Goal: Task Accomplishment & Management: Complete application form

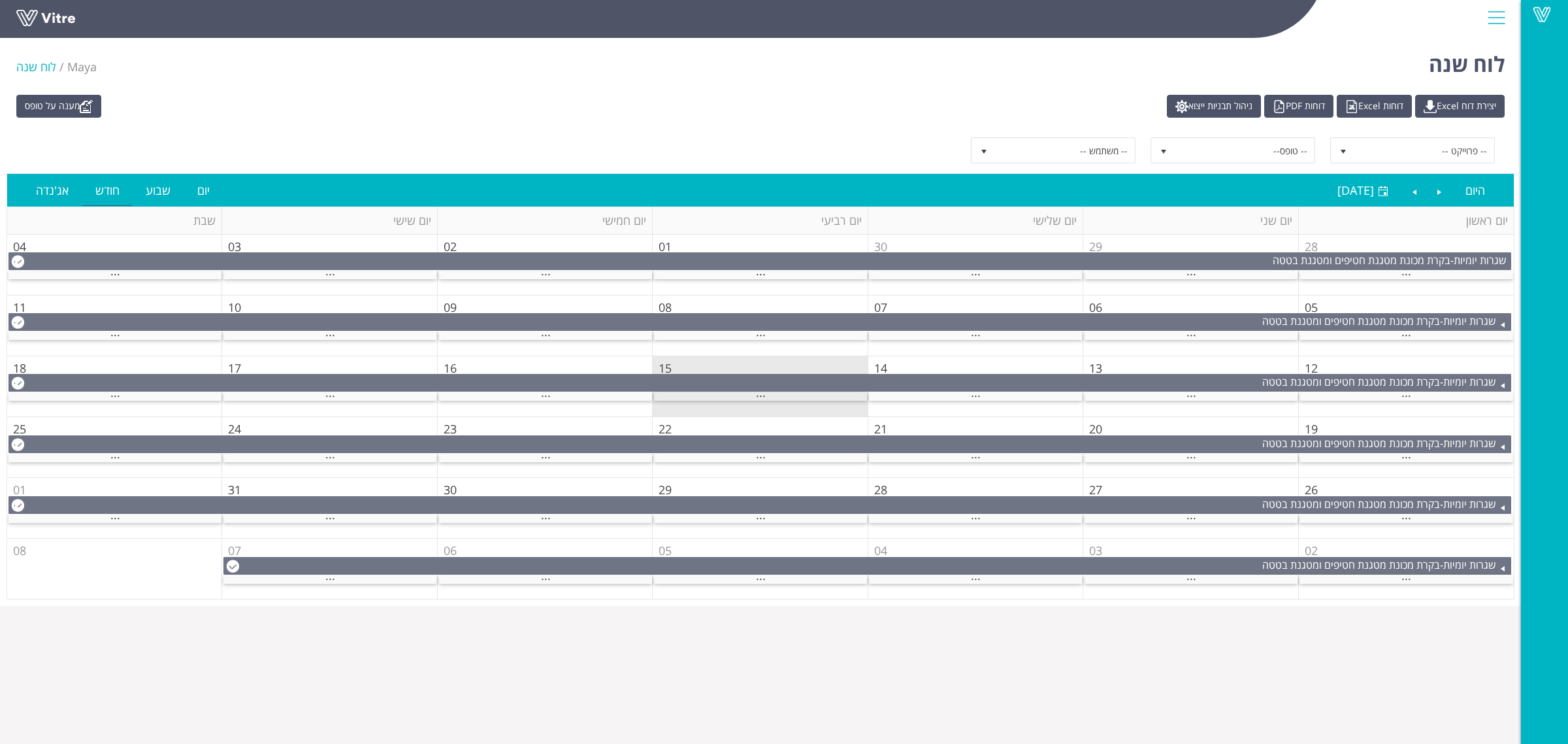
click at [778, 401] on div "..." at bounding box center [761, 396] width 213 height 9
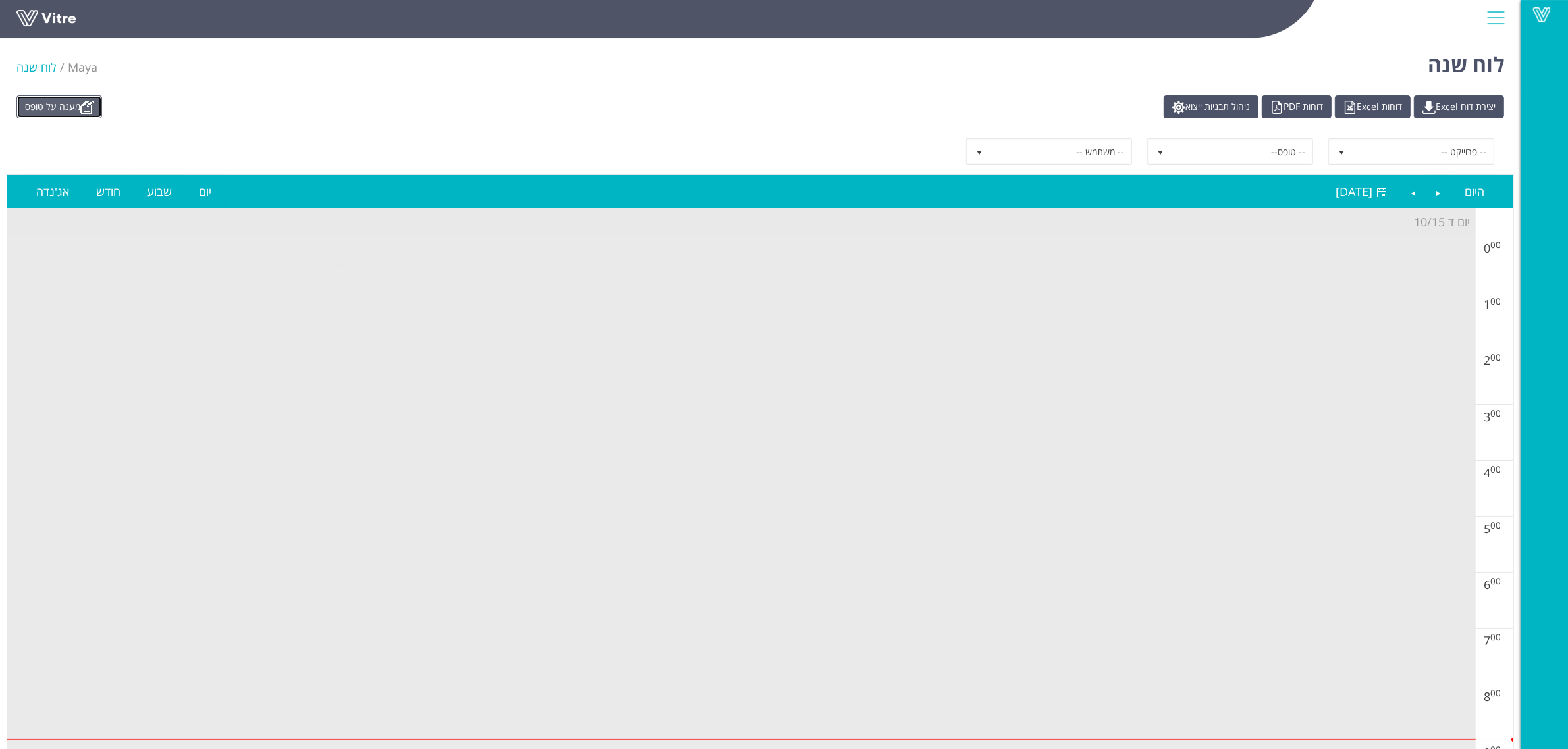
click at [70, 106] on link "מענה על טופס" at bounding box center [59, 107] width 86 height 23
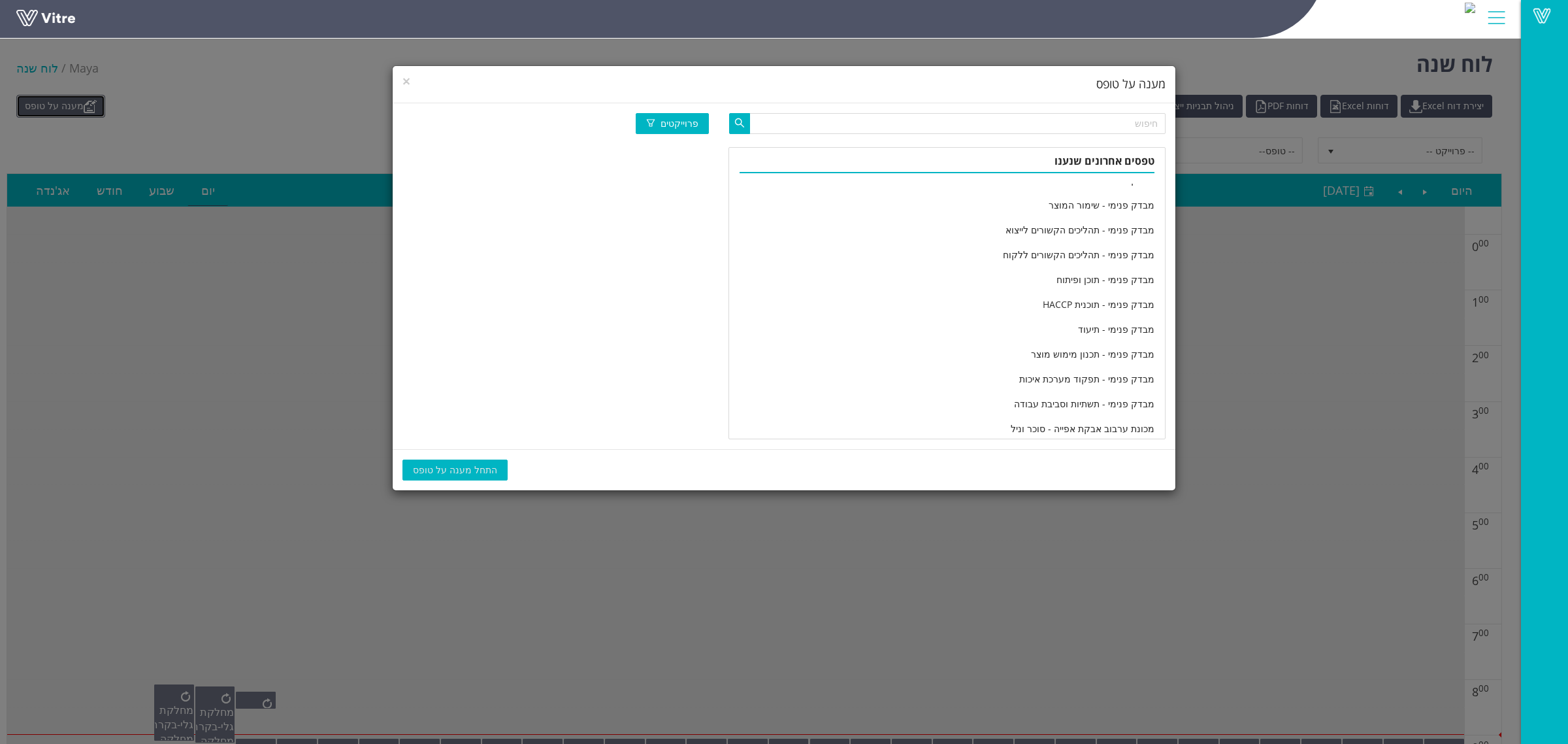
scroll to position [2152, 0]
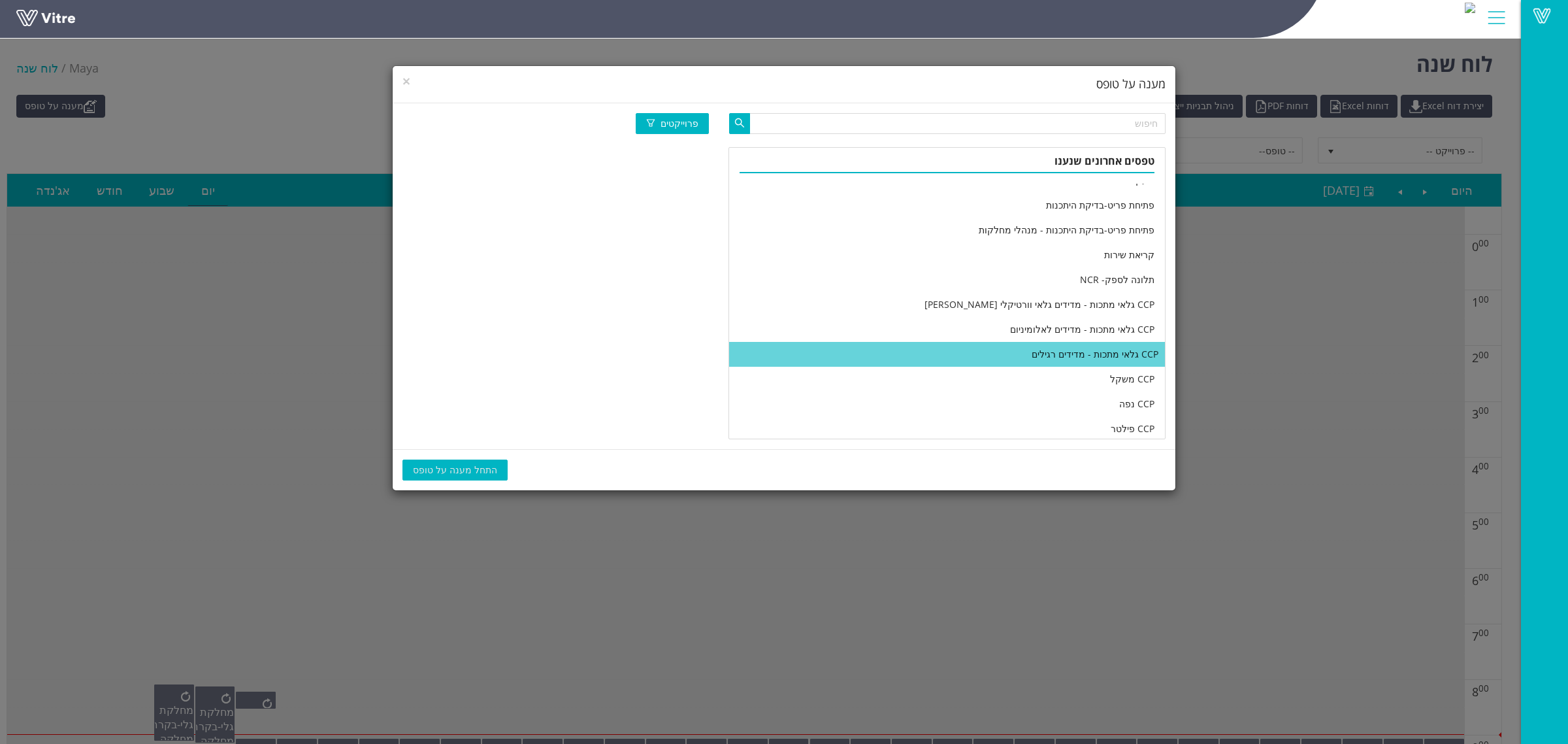
click at [883, 360] on li "CCP גלאי מתכות - מדידים רגילים" at bounding box center [947, 355] width 436 height 25
click at [443, 465] on span "התחל מענה על טופס" at bounding box center [455, 470] width 84 height 14
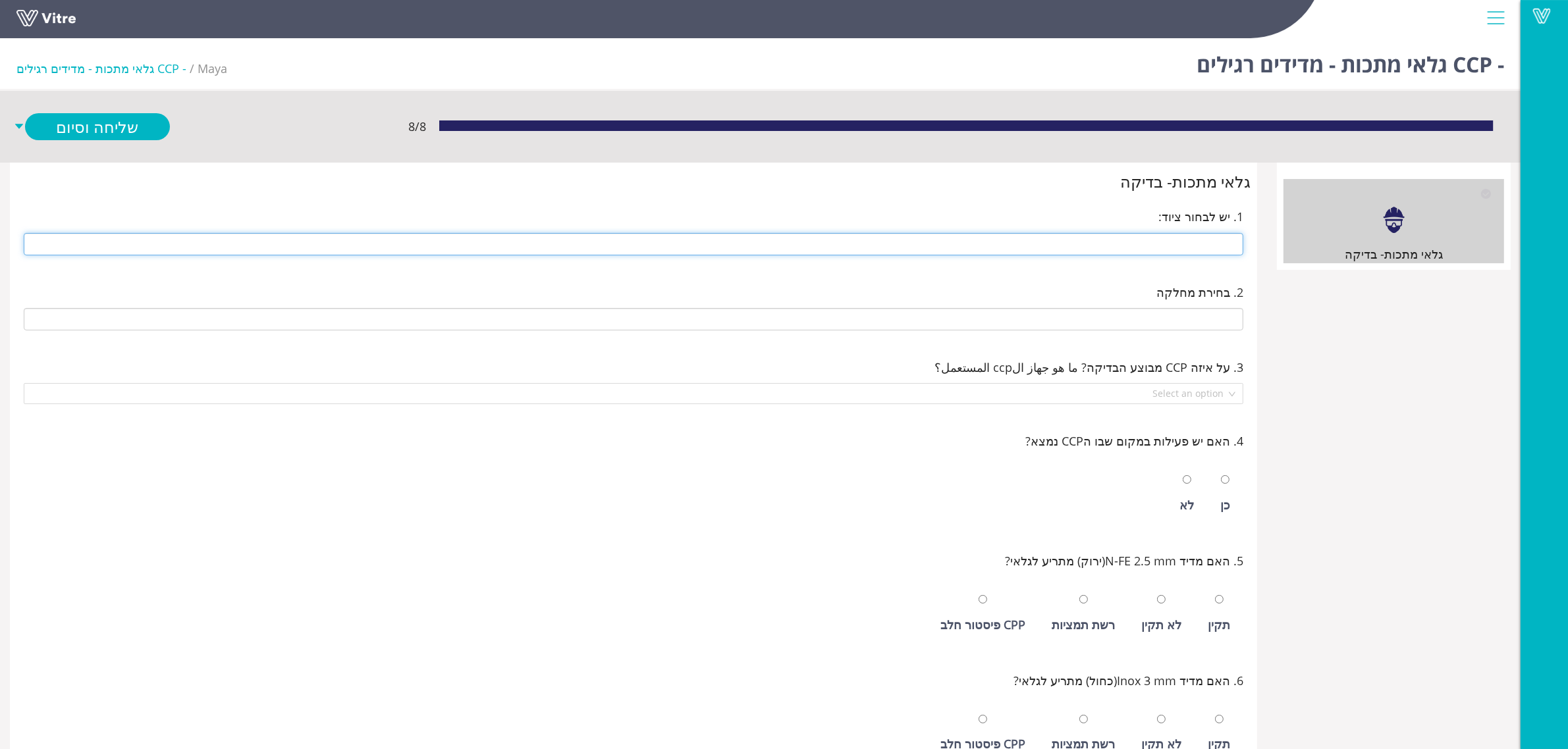
click at [1168, 248] on input "text" at bounding box center [633, 243] width 1219 height 22
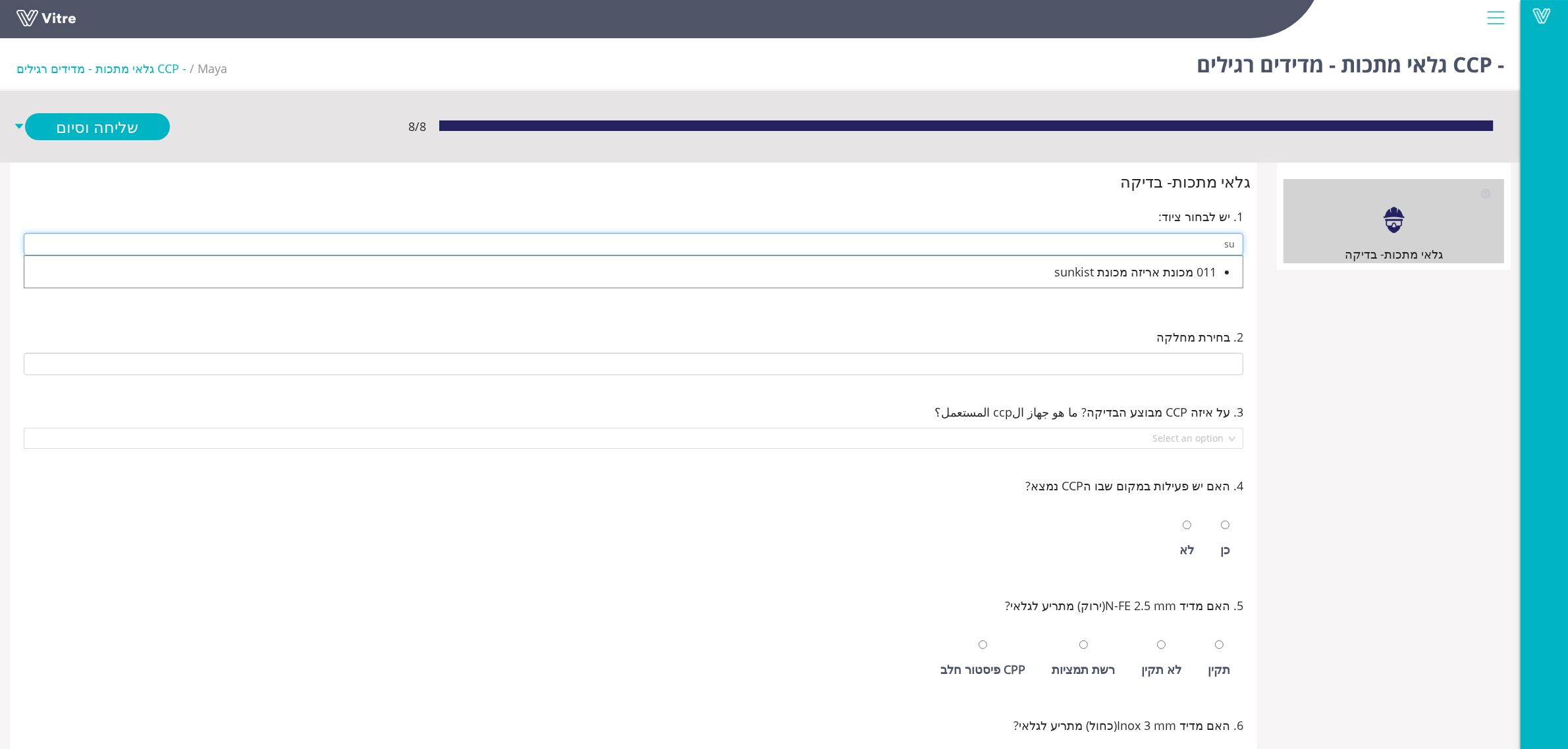
type input "s"
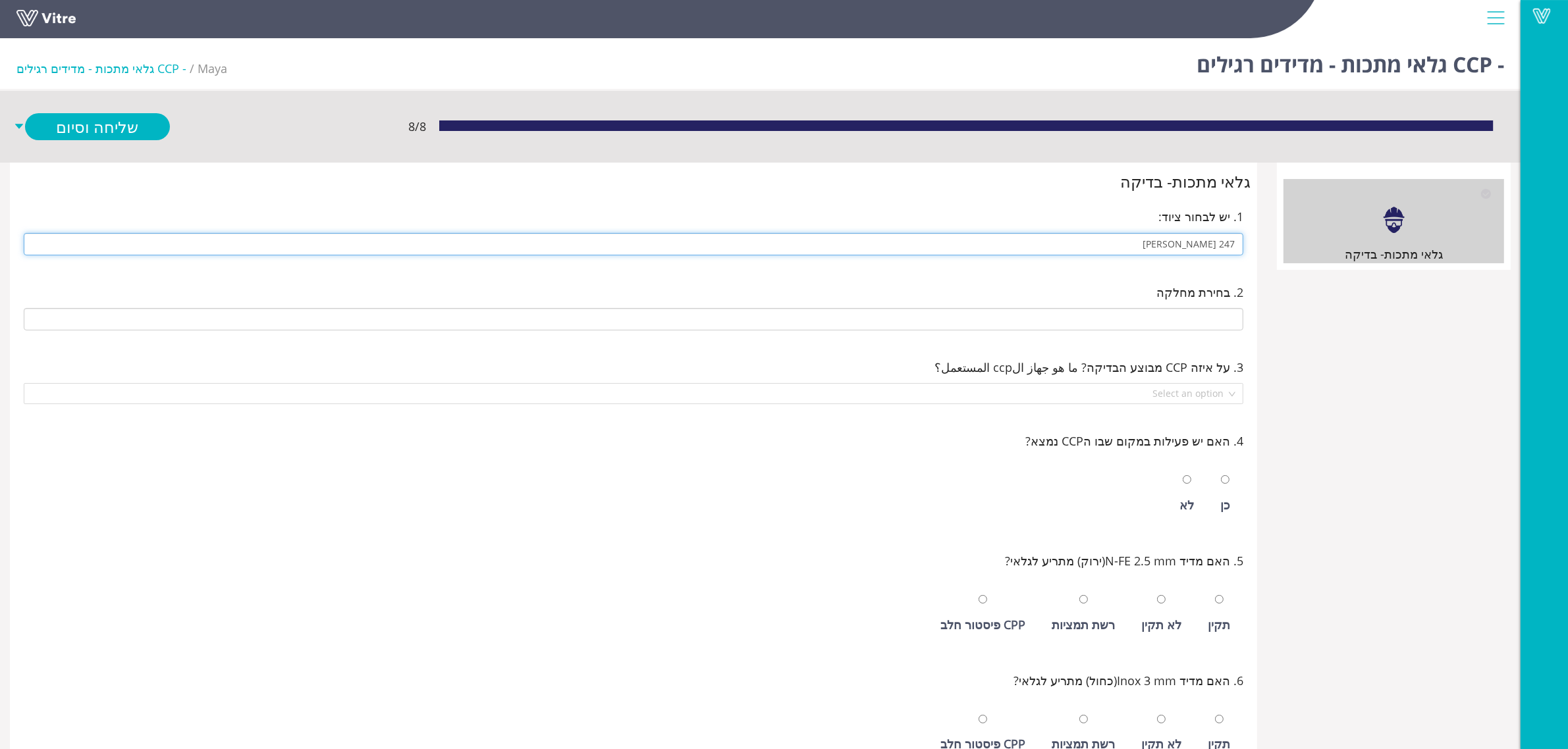
type input "247 דויפאק גלוטן עמנואל"
type input "E-05 חדר אריזת גלוטן"
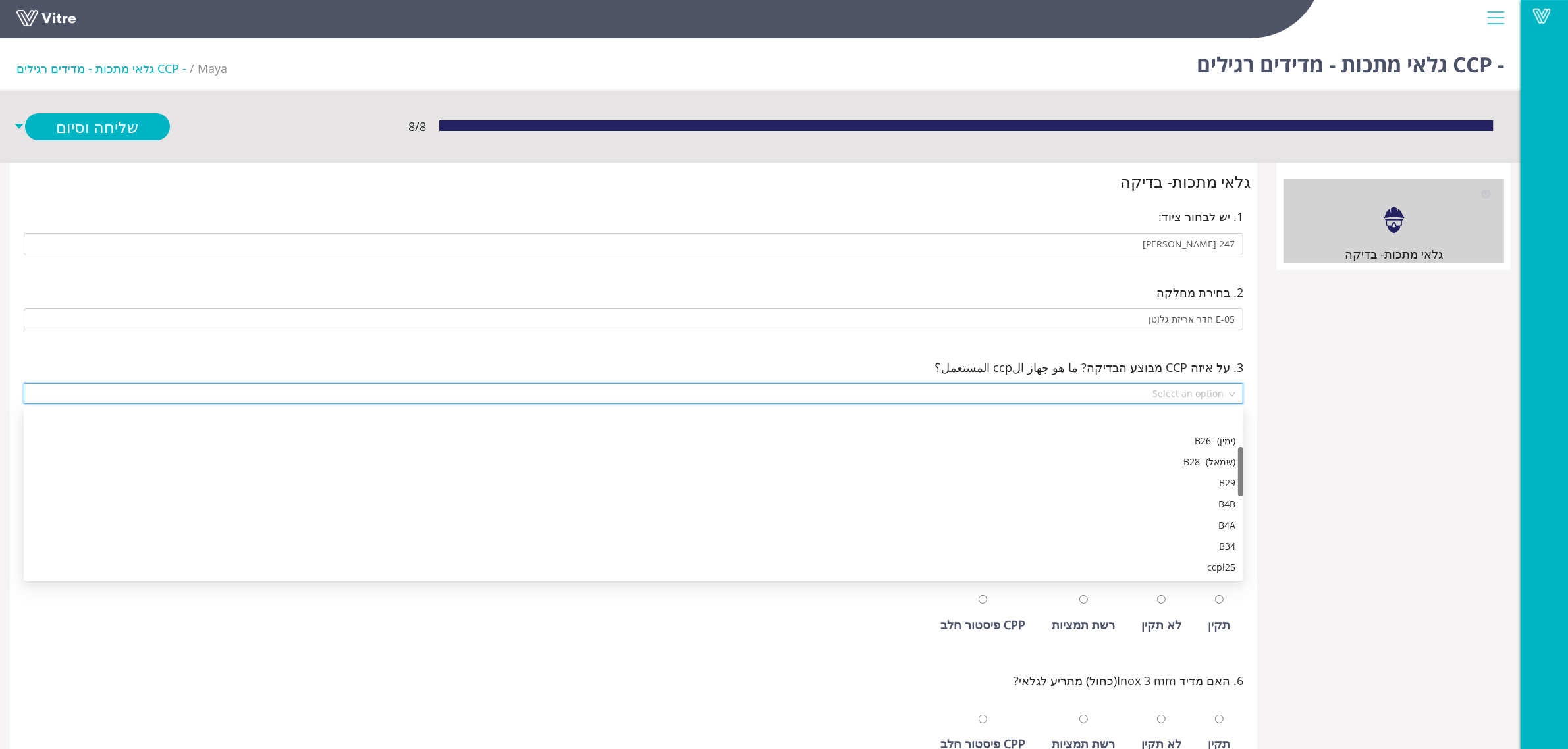
scroll to position [126, 0]
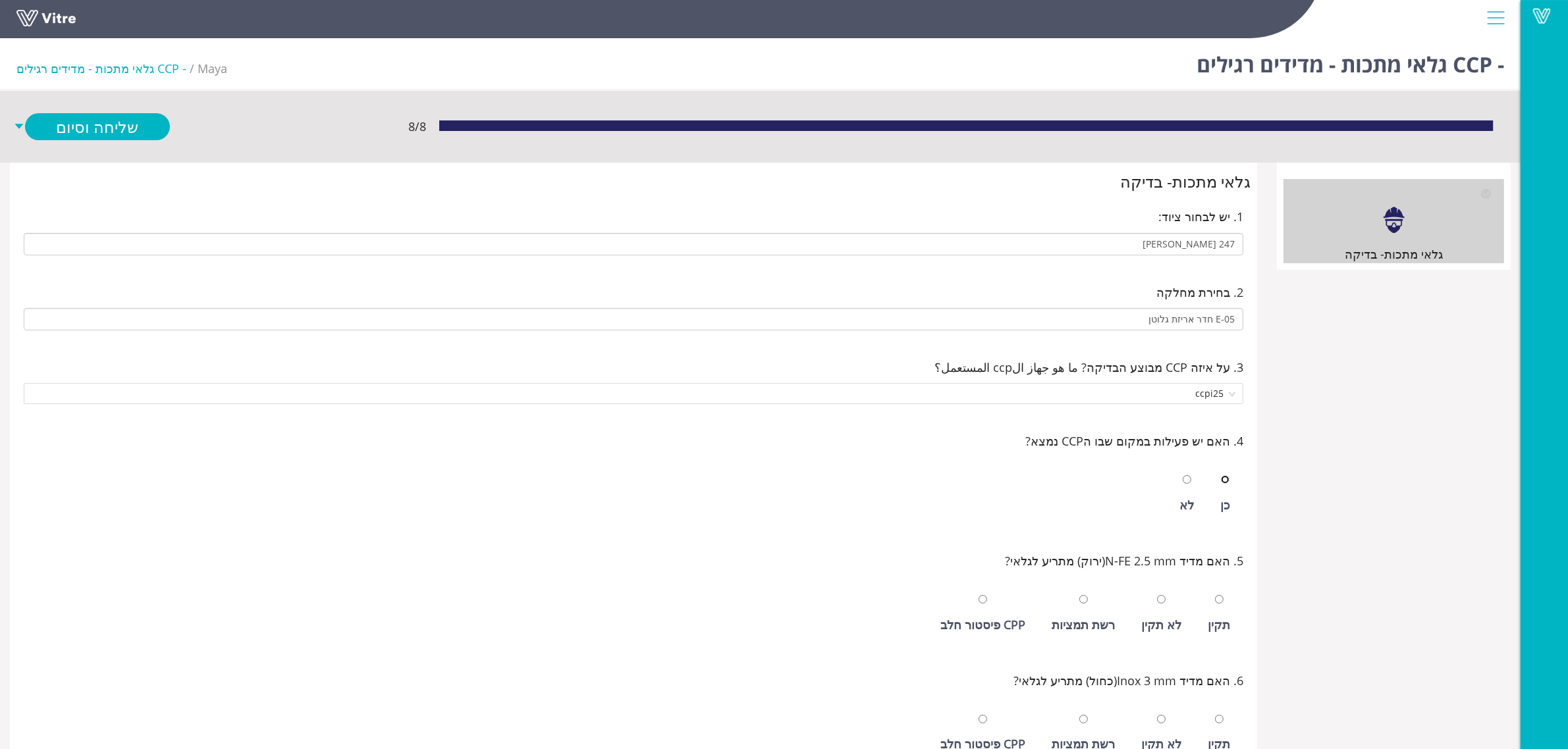
click at [1220, 475] on input "radio" at bounding box center [1224, 479] width 9 height 9
radio input "true"
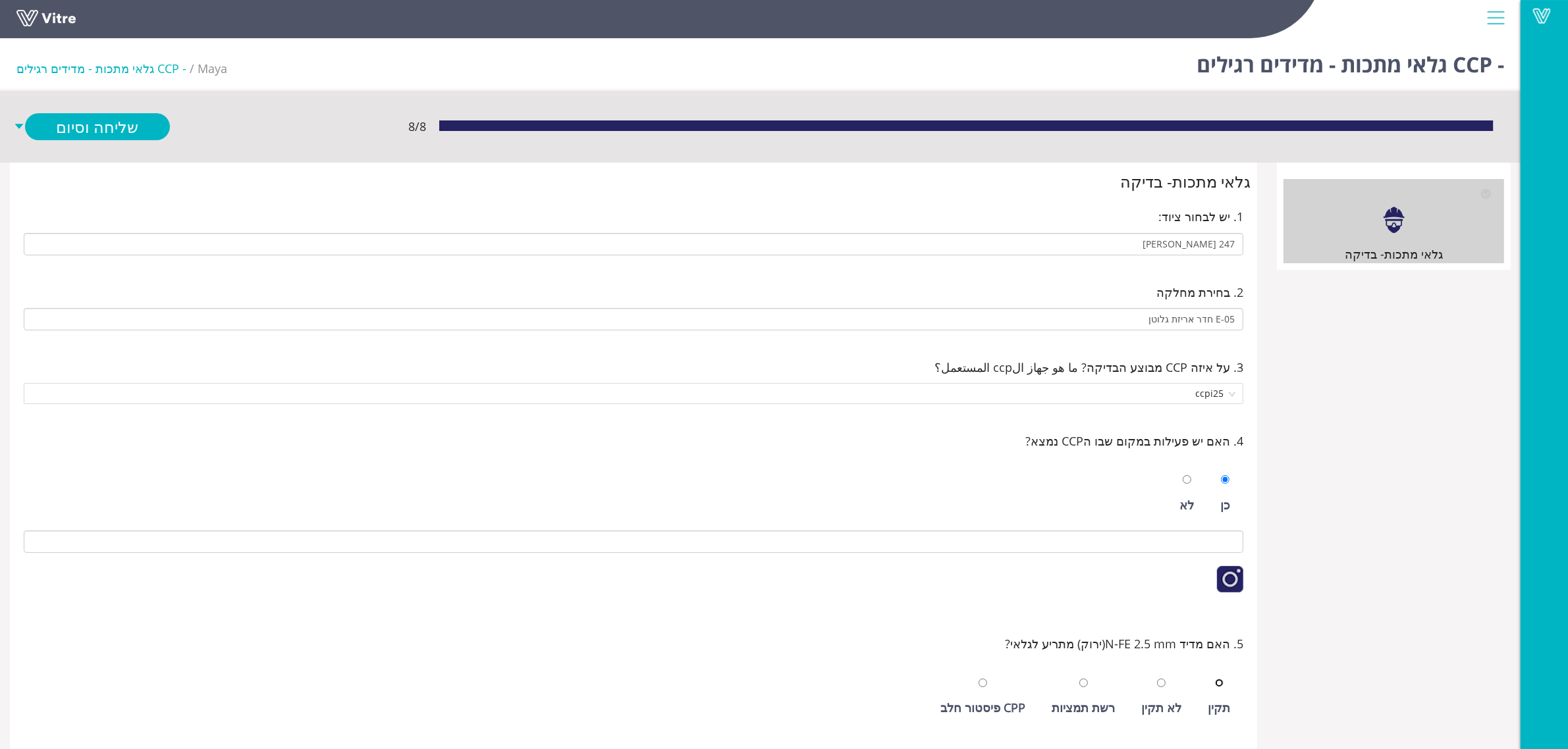
click at [1215, 679] on input "radio" at bounding box center [1218, 682] width 9 height 9
radio input "true"
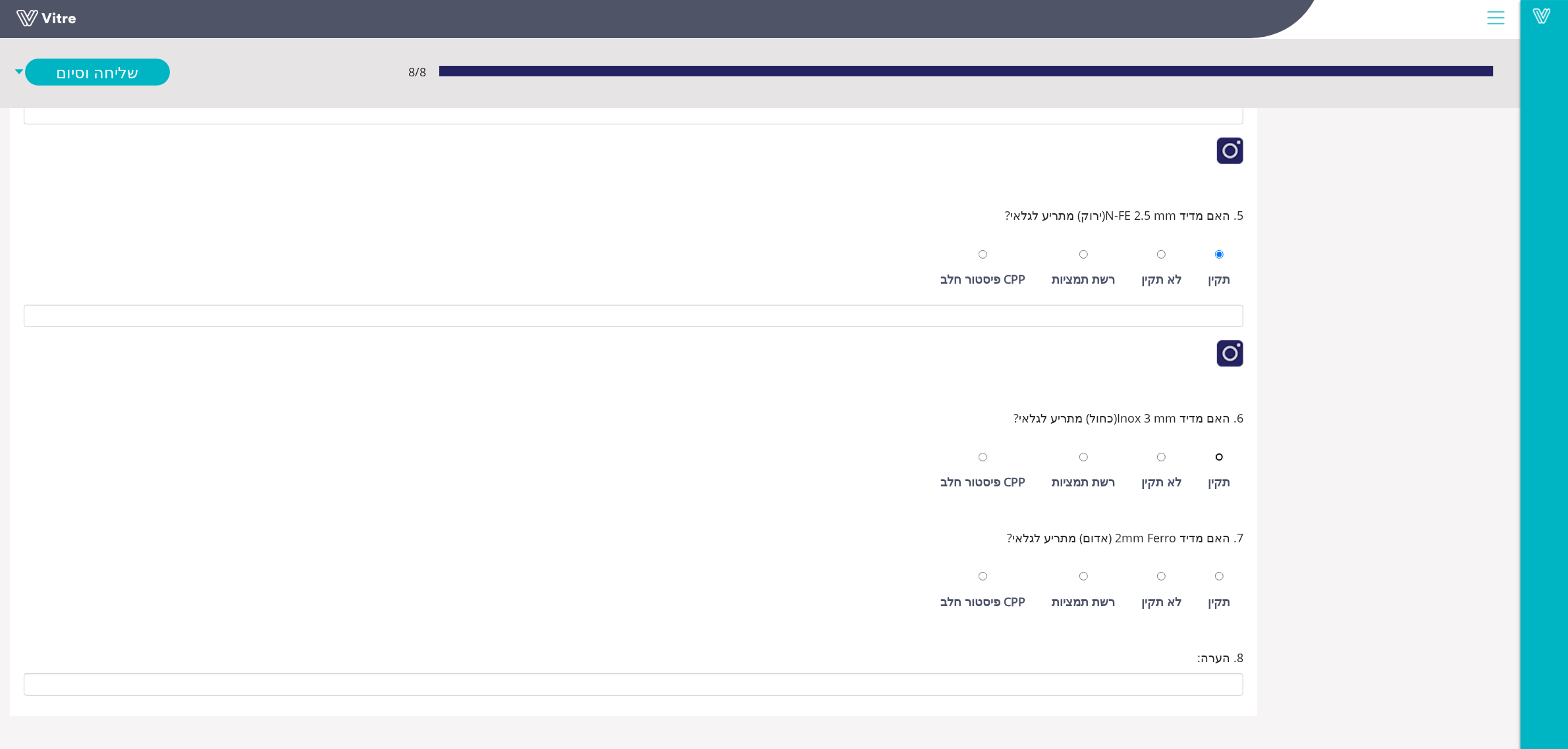
click at [1215, 453] on input "radio" at bounding box center [1218, 457] width 9 height 9
radio input "true"
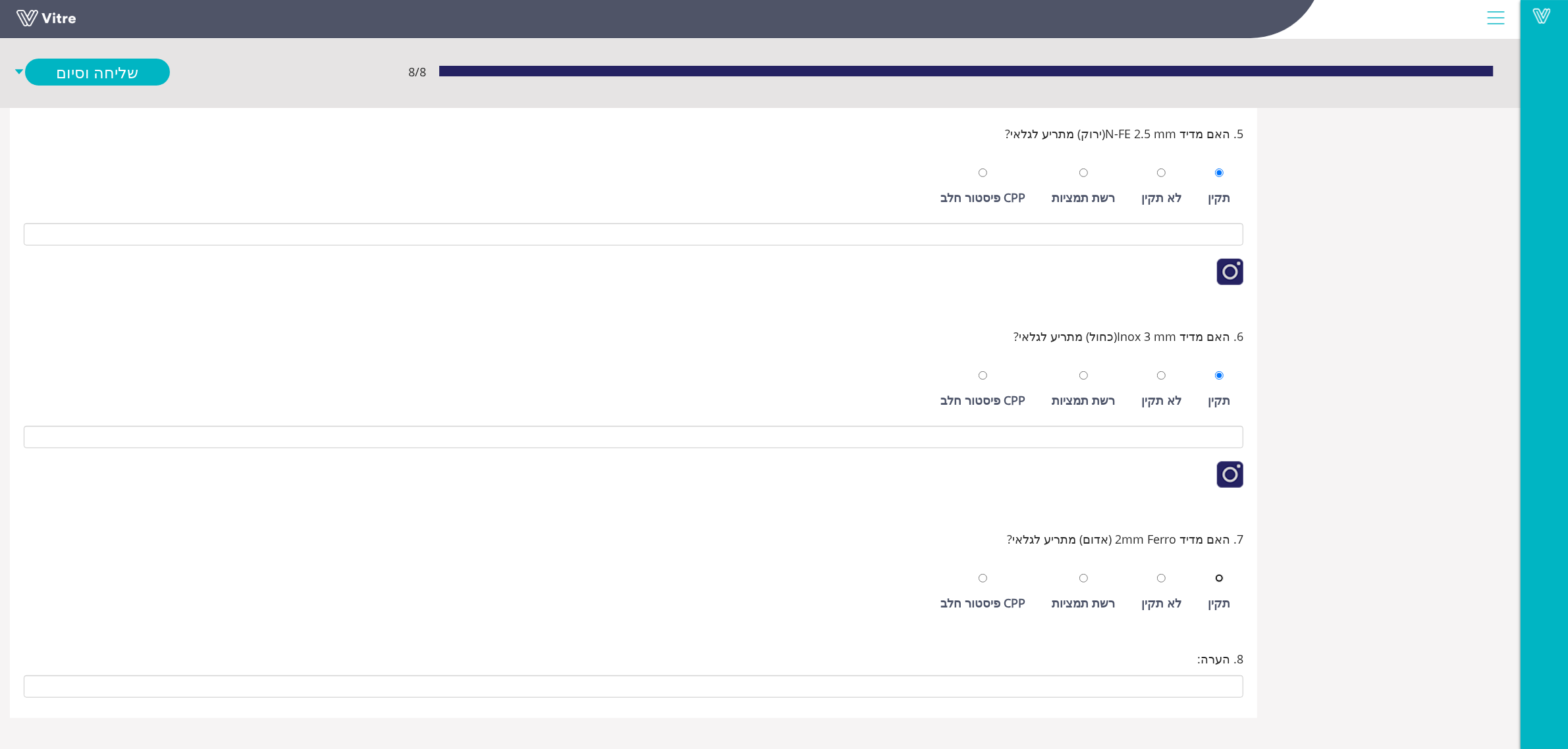
scroll to position [515, 0]
click at [1223, 605] on div "תקין" at bounding box center [1218, 600] width 22 height 18
radio input "true"
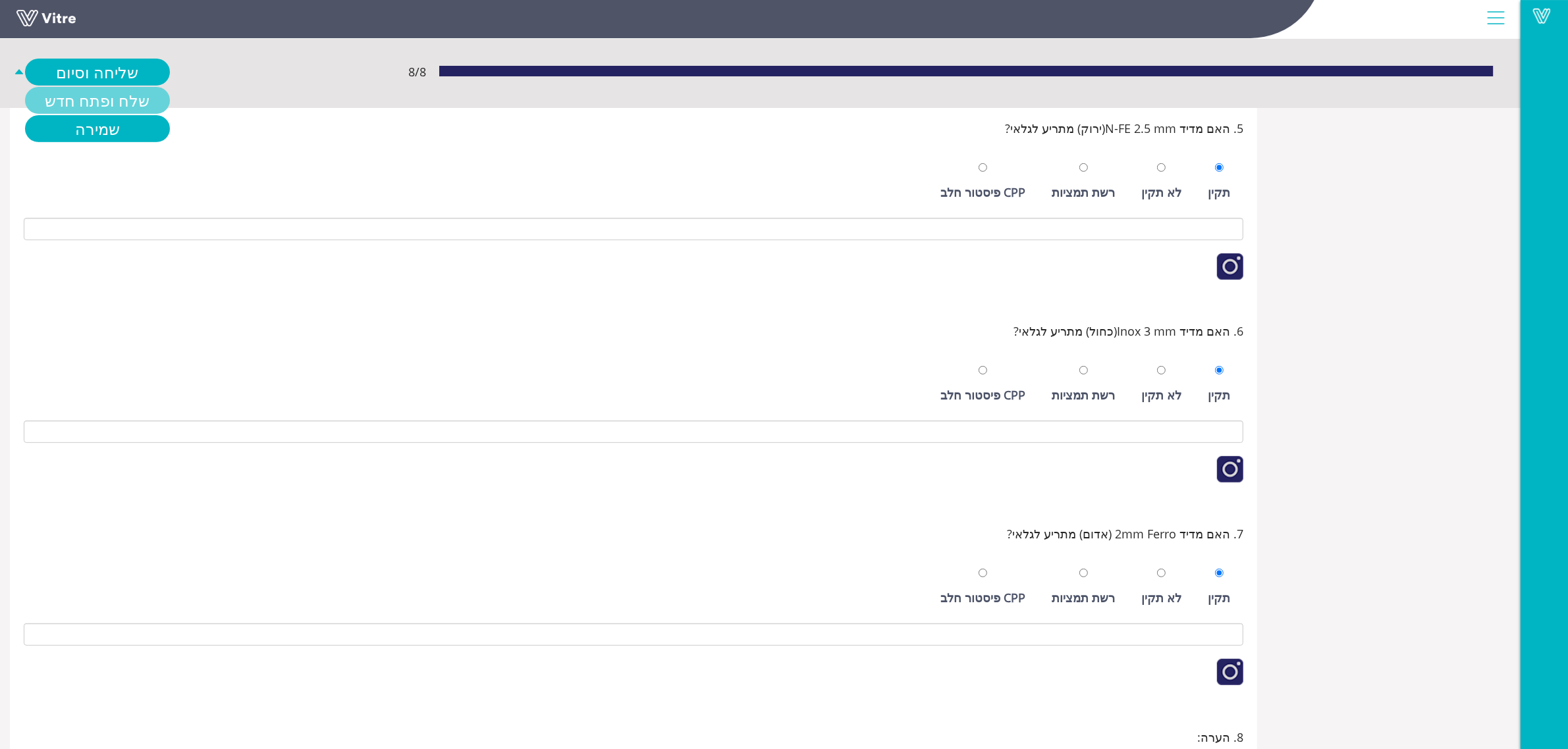
click at [97, 100] on link "שלח ופתח חדש" at bounding box center [98, 100] width 145 height 27
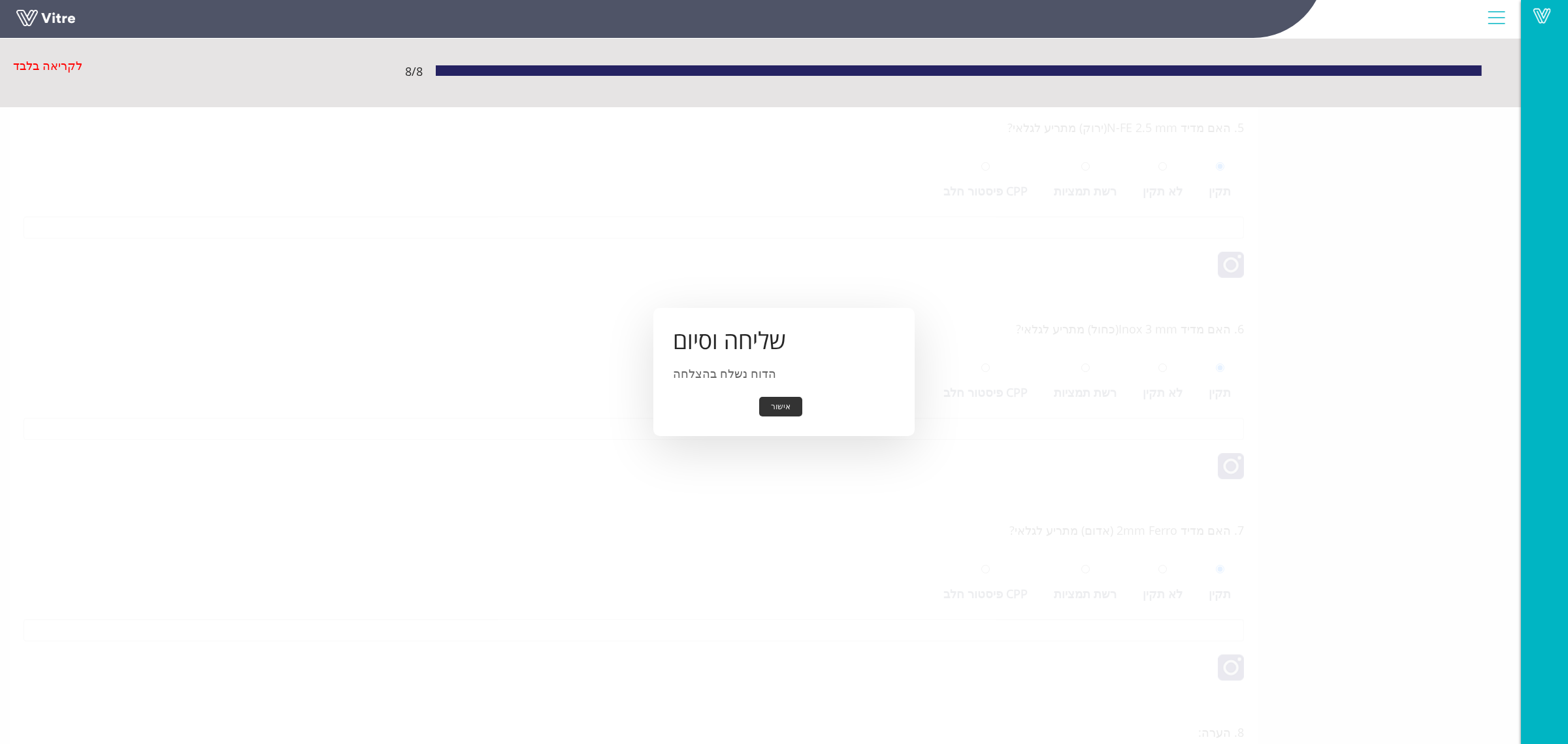
click at [785, 409] on button "אישור" at bounding box center [780, 407] width 43 height 20
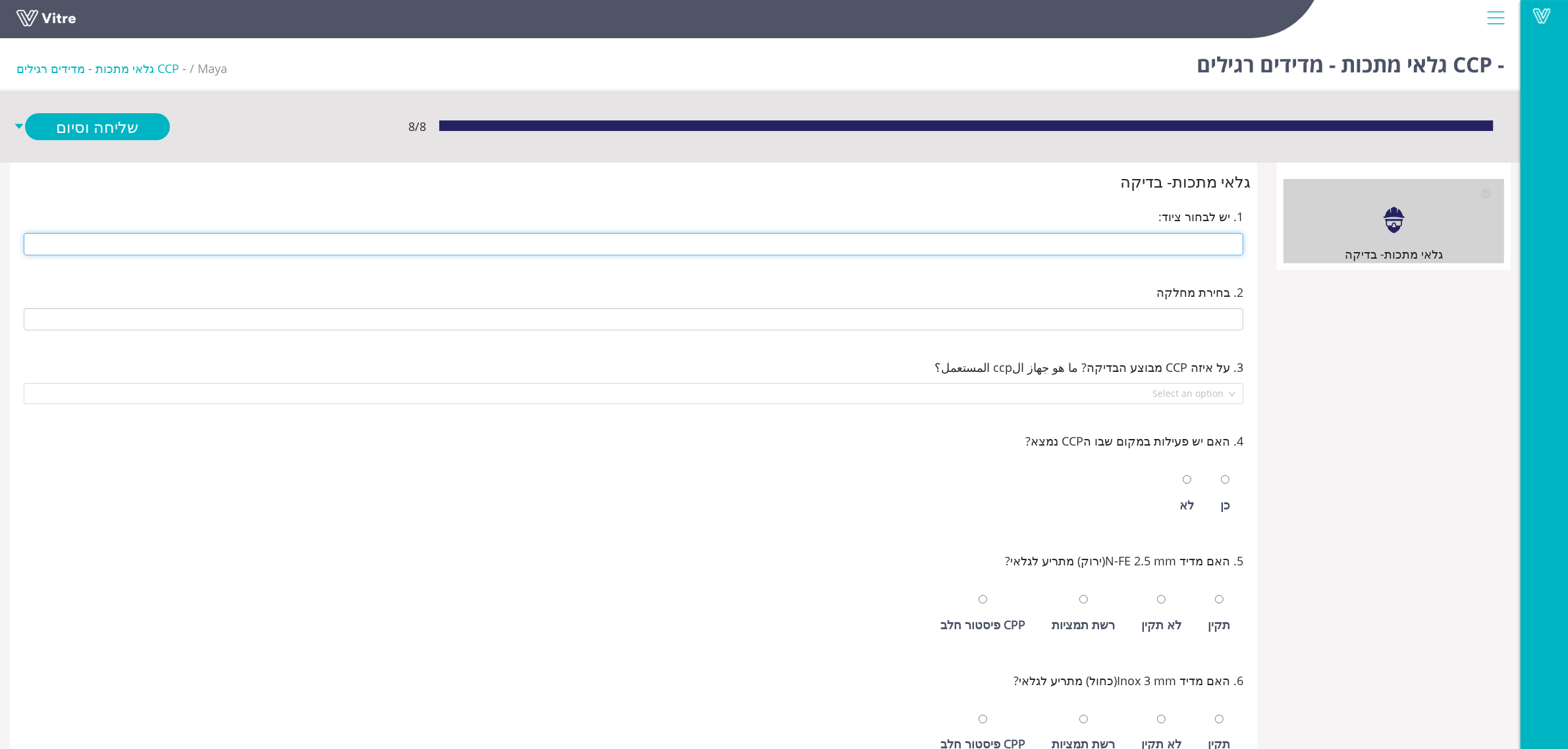
click at [1116, 239] on input "text" at bounding box center [633, 243] width 1219 height 22
type input "246 1/2 קילו סלקטד"
type input "CCP-i32 סלקטד 246"
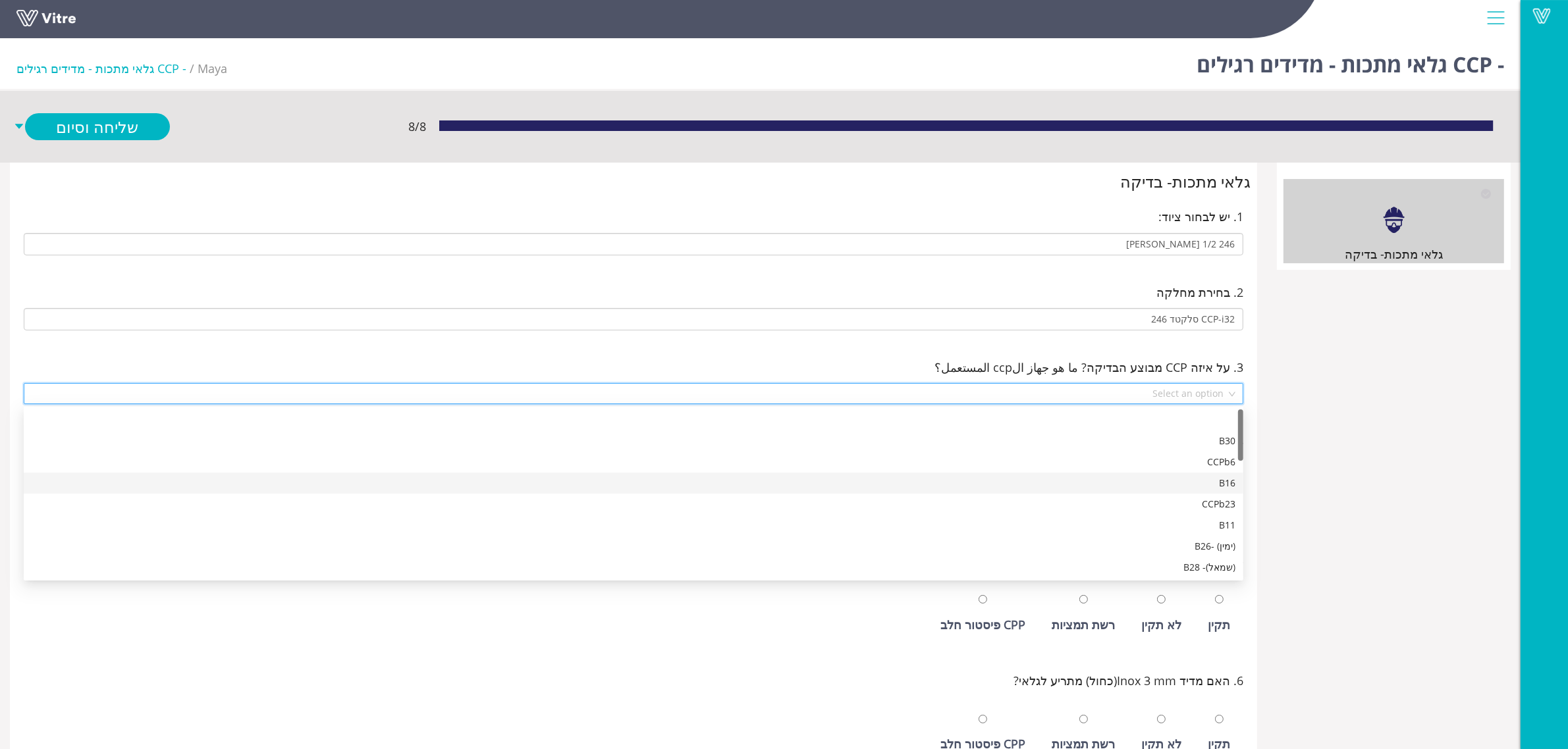
scroll to position [442, 0]
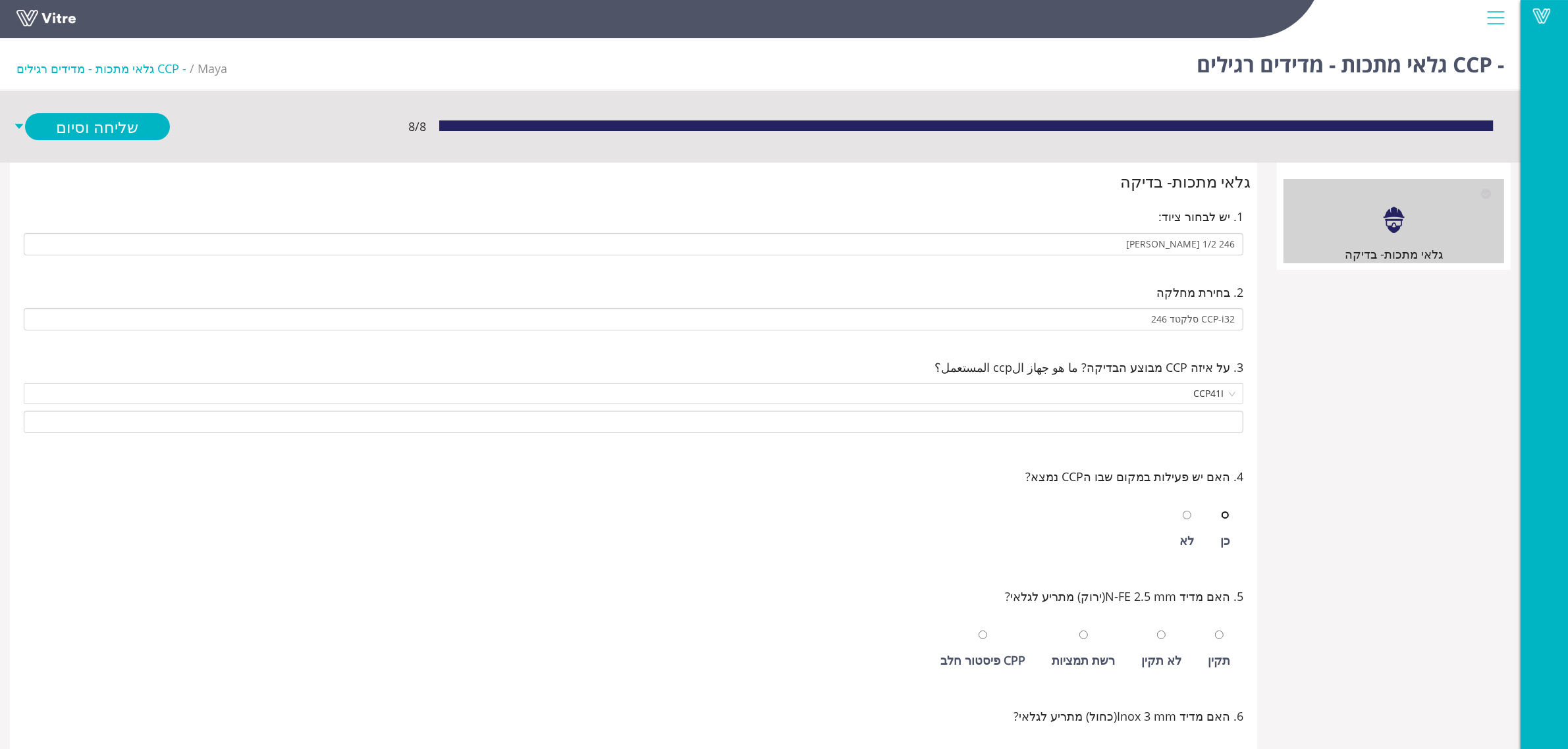
click at [1220, 511] on input "radio" at bounding box center [1224, 514] width 9 height 9
radio input "true"
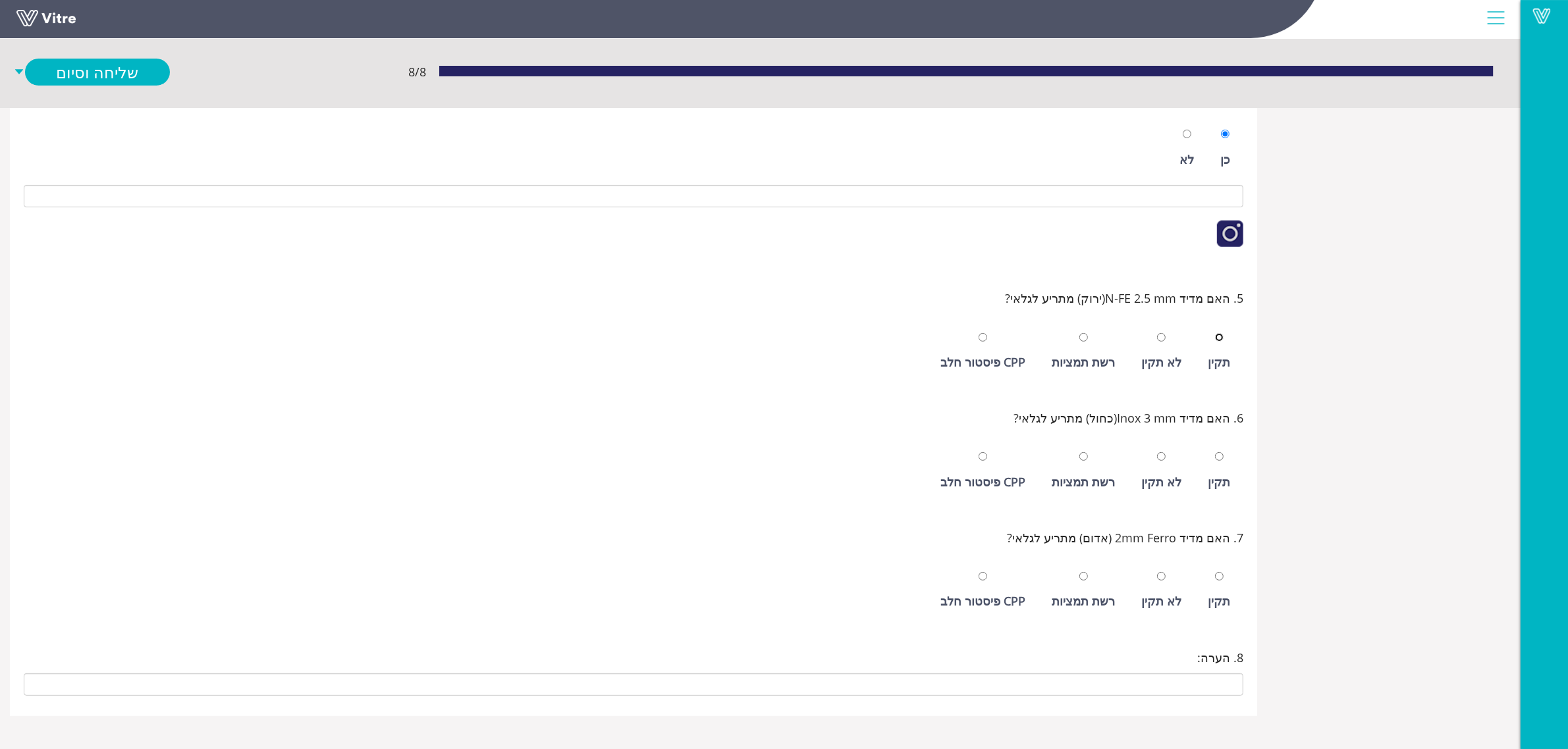
click at [1215, 333] on input "radio" at bounding box center [1218, 337] width 9 height 9
radio input "true"
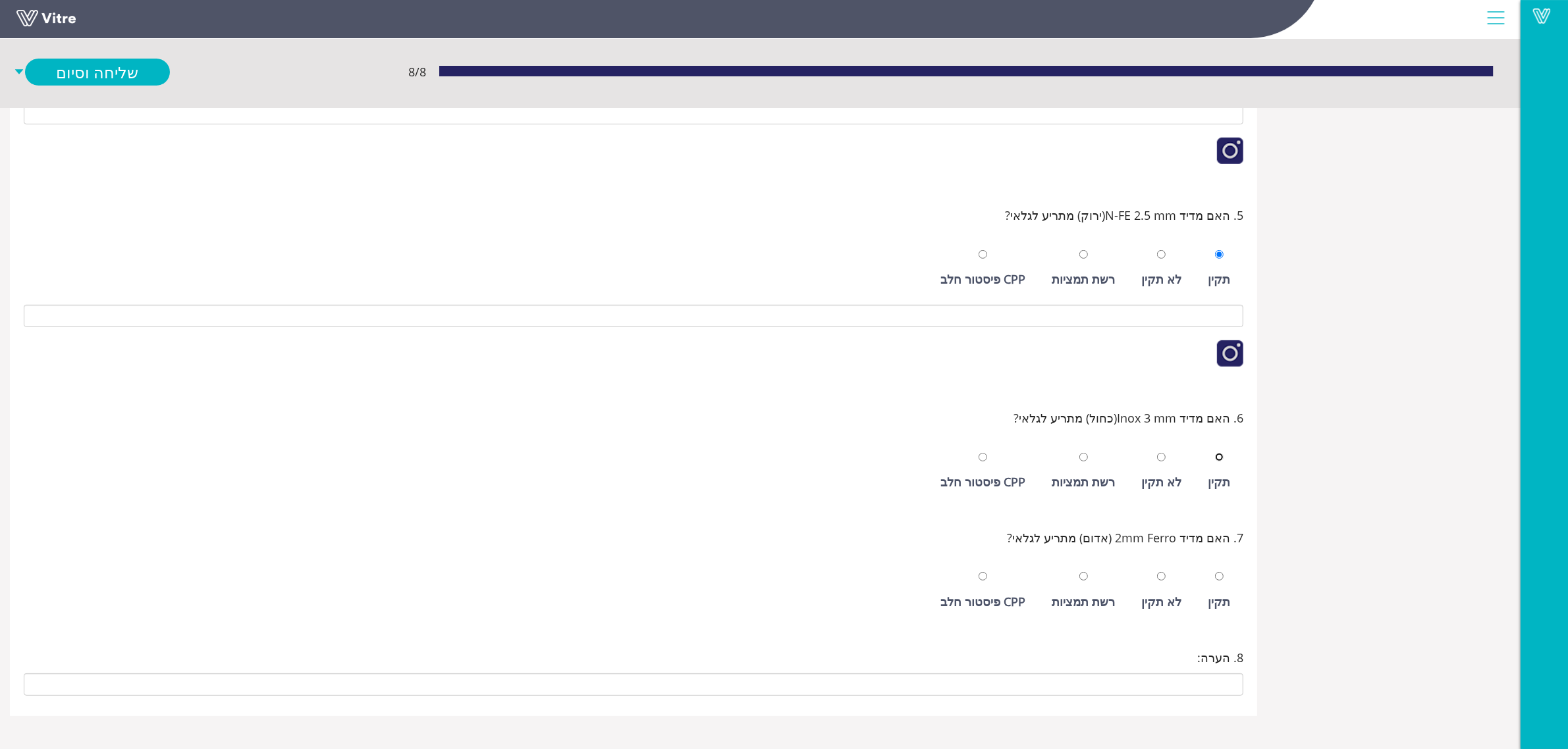
click at [1215, 453] on input "radio" at bounding box center [1218, 457] width 9 height 9
radio input "true"
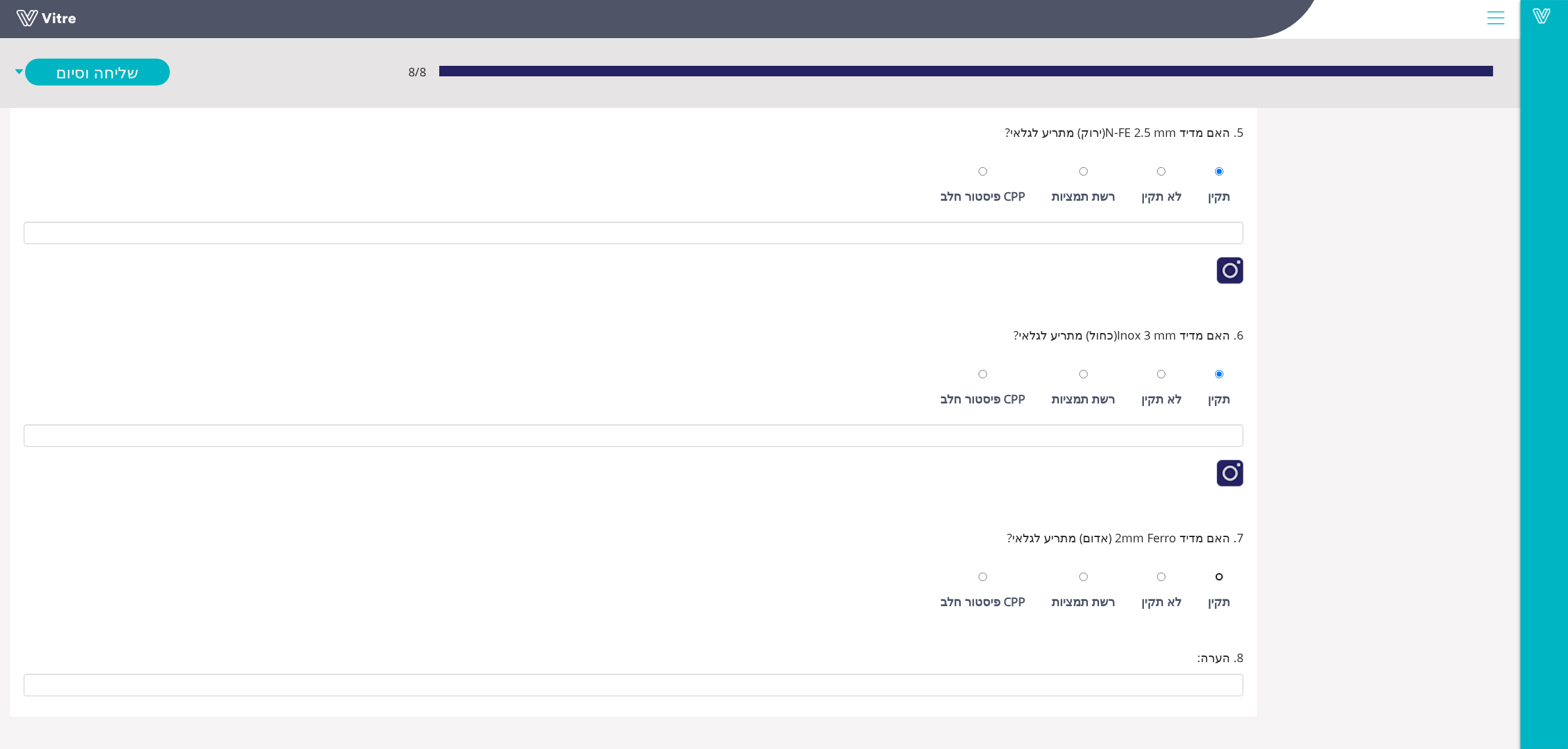
scroll to position [551, 0]
click at [1215, 572] on input "radio" at bounding box center [1218, 576] width 9 height 9
radio input "true"
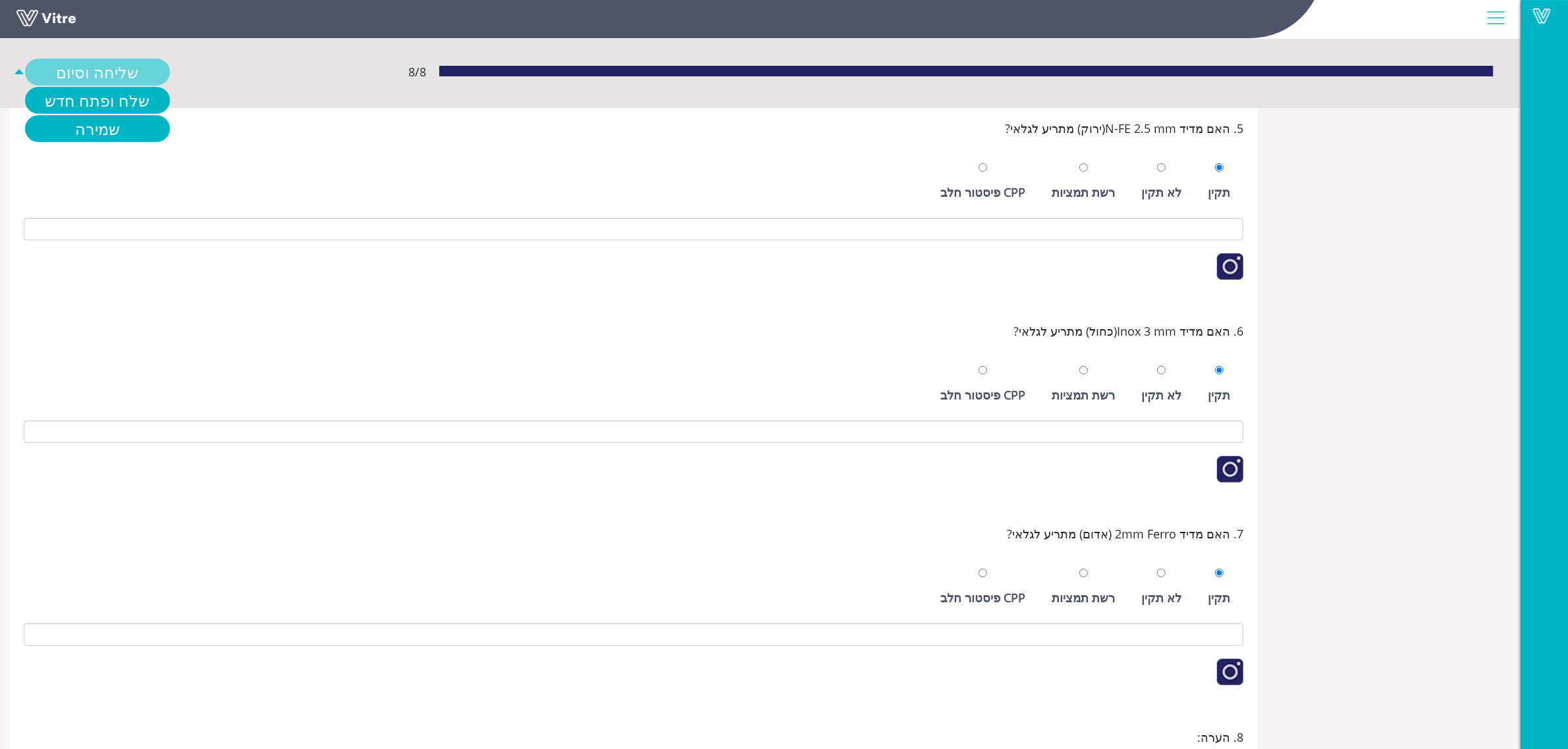
click at [90, 70] on link "שליחה וסיום" at bounding box center [98, 72] width 145 height 27
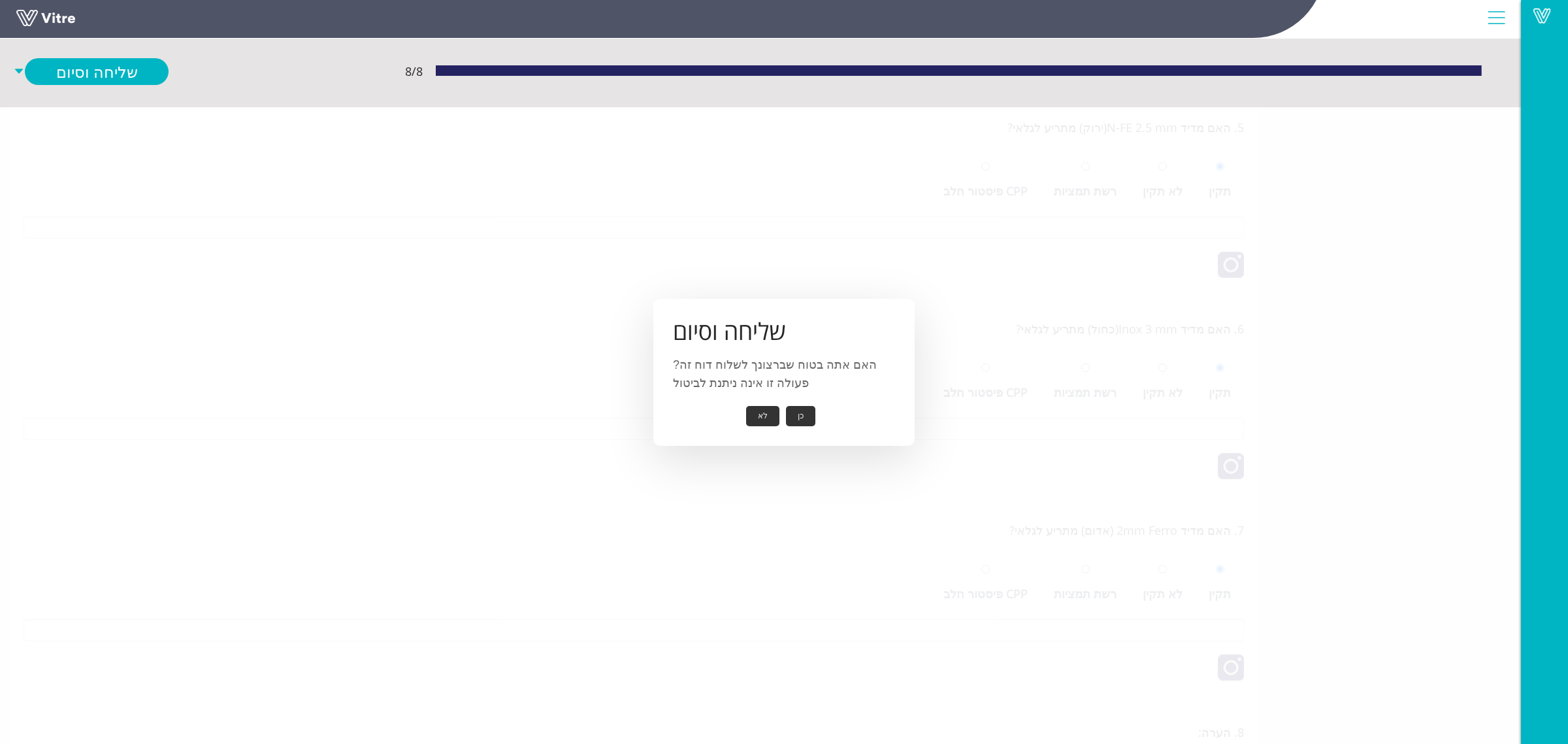
click at [801, 417] on button "כן" at bounding box center [800, 415] width 30 height 20
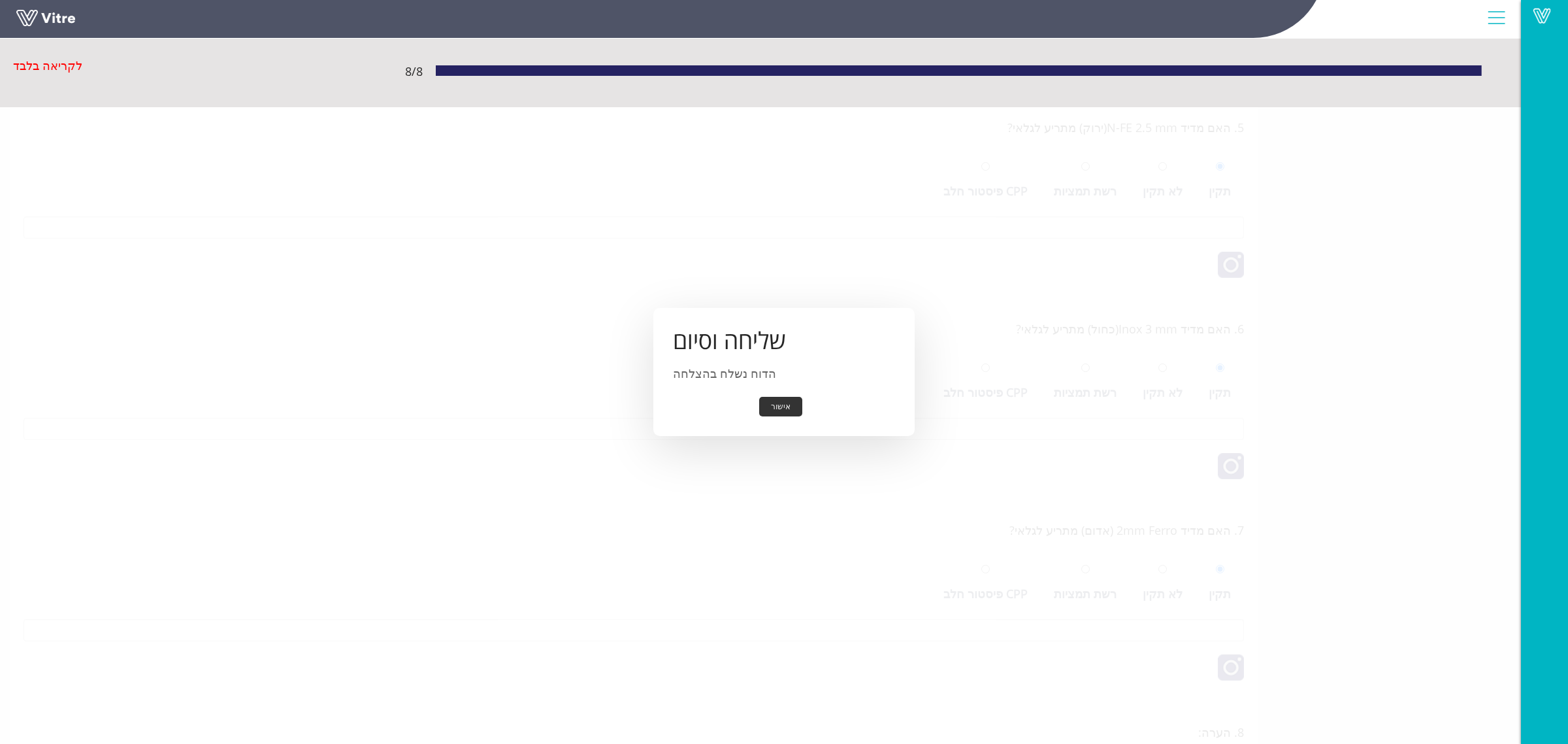
click at [778, 400] on button "אישור" at bounding box center [780, 407] width 43 height 20
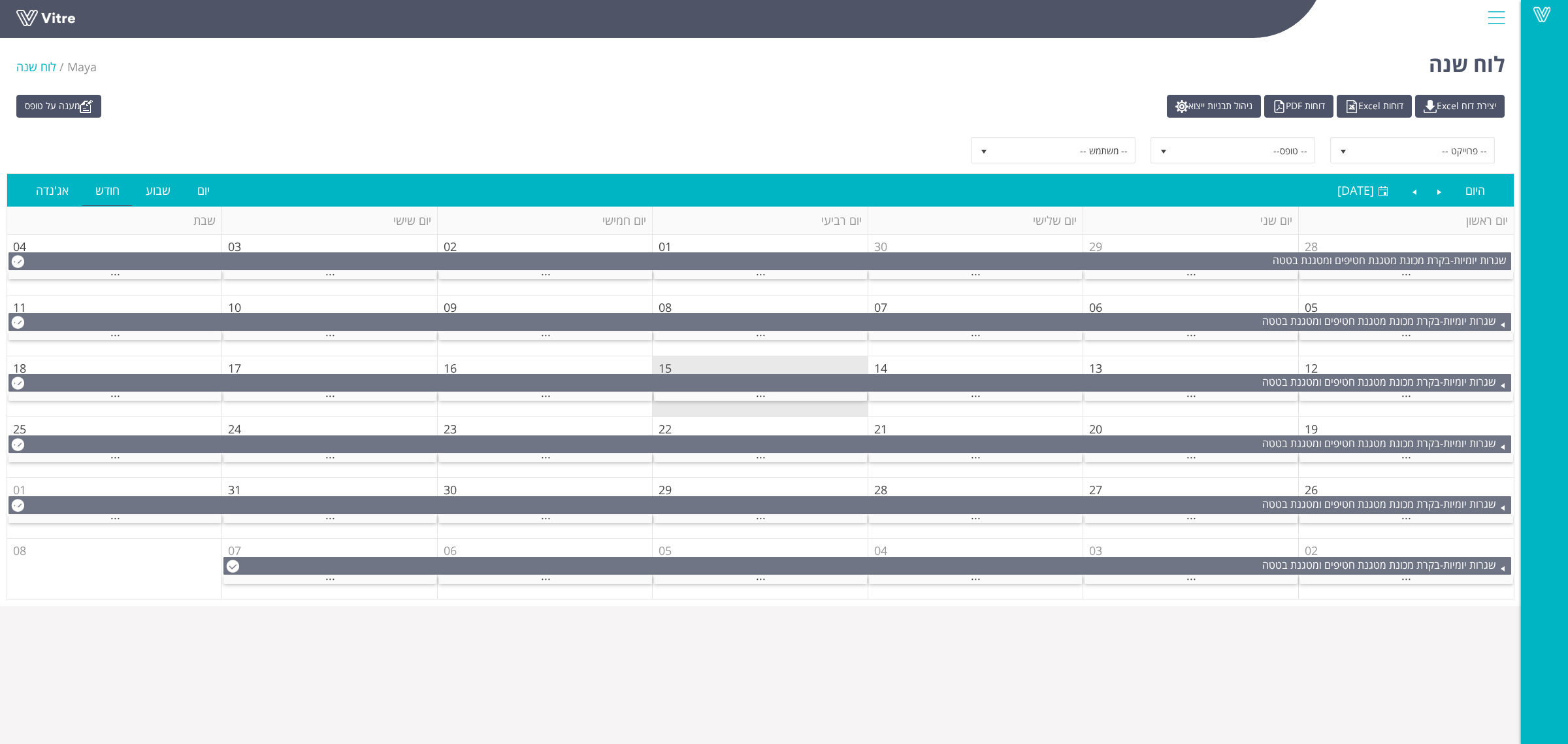
click at [729, 119] on div "מענה על טופס יצירת דוח Excel דוחות Excel דוחות PDF ניהול תבניות ייצוא -- פרוייק…" at bounding box center [760, 347] width 1521 height 518
click at [88, 106] on img at bounding box center [86, 106] width 13 height 13
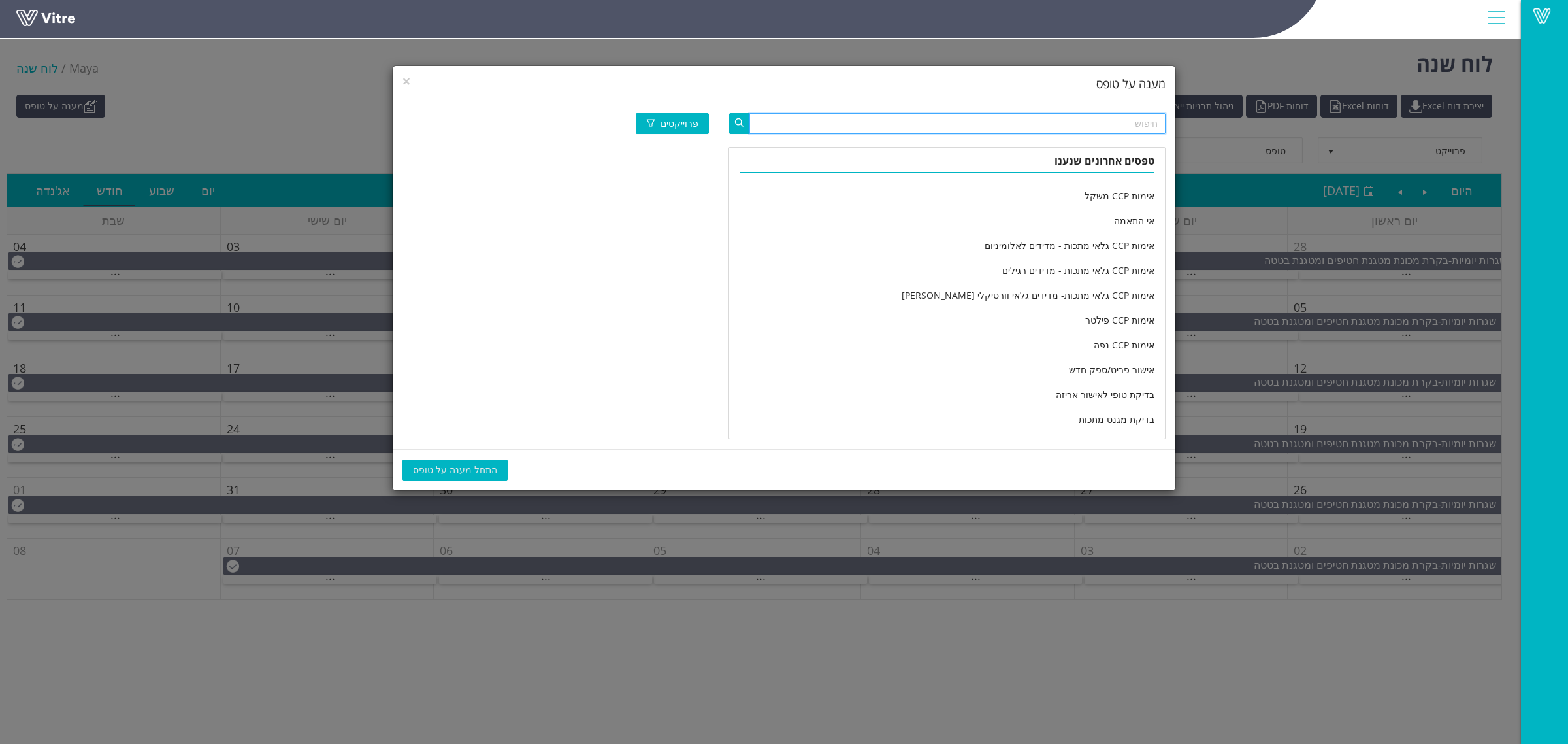
click at [938, 125] on input "text" at bounding box center [957, 124] width 416 height 21
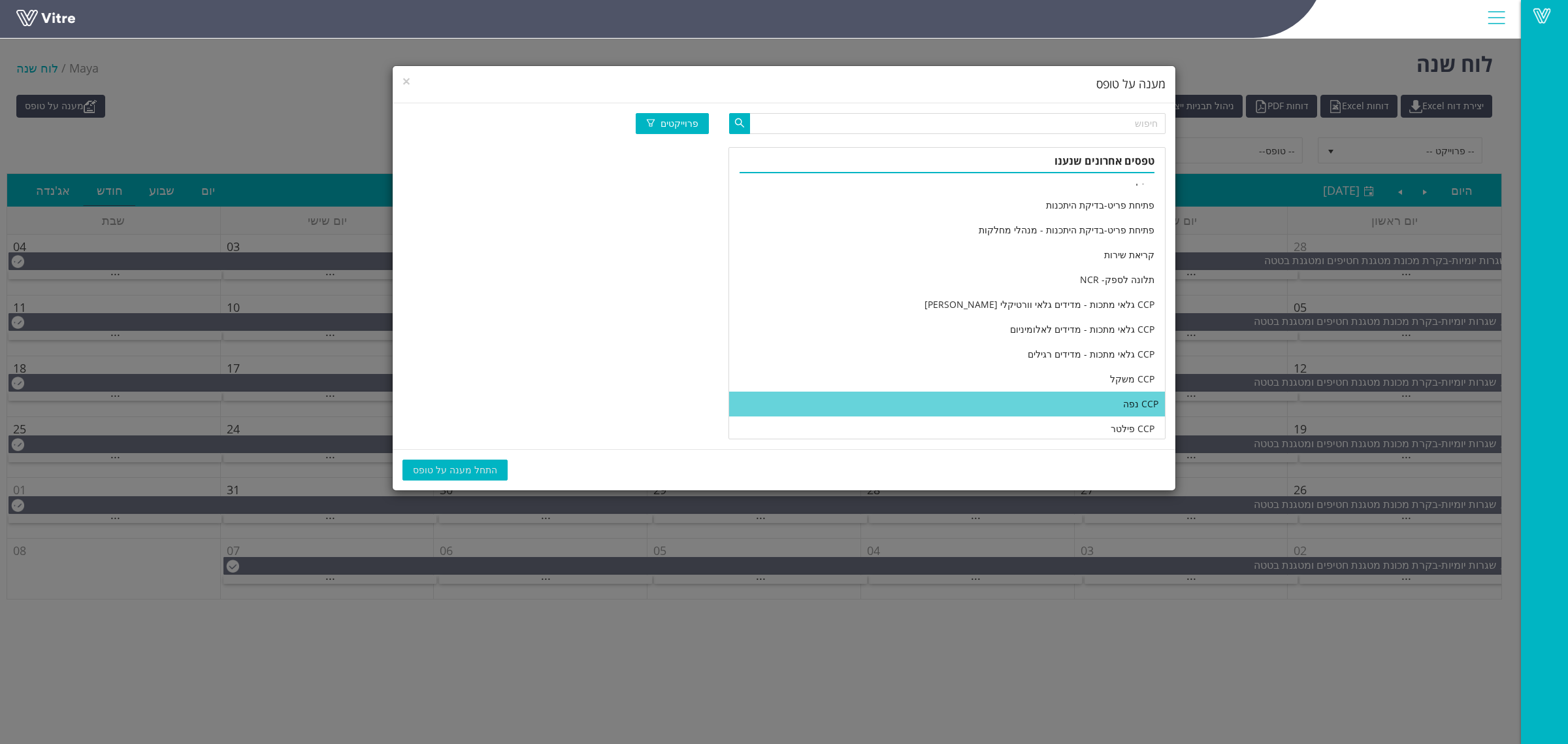
click at [993, 394] on li "CCP נפה" at bounding box center [947, 404] width 436 height 25
click at [439, 473] on span "התחל מענה על טופס" at bounding box center [455, 470] width 84 height 14
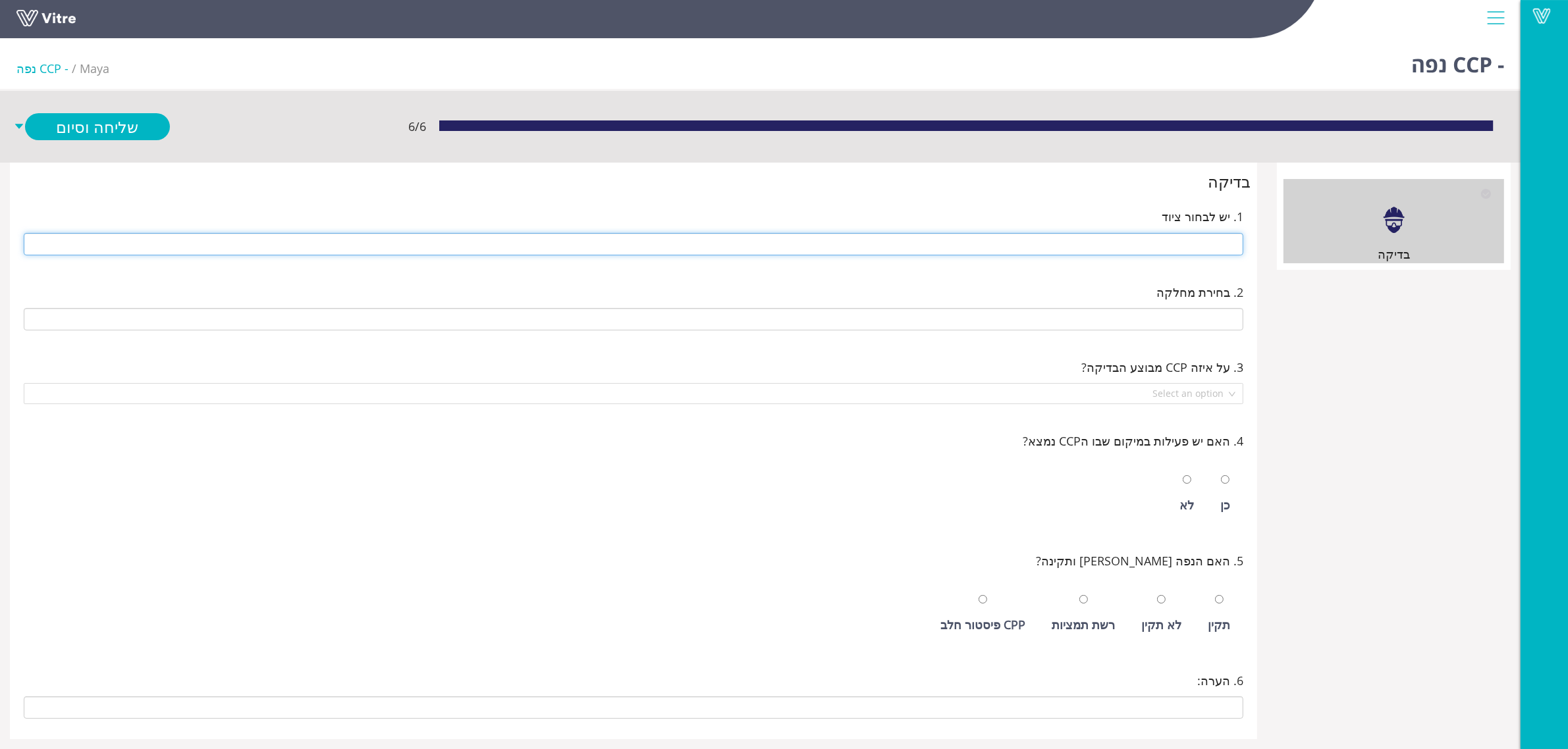
click at [1190, 247] on input "text" at bounding box center [633, 243] width 1219 height 22
type input "216 נפות"
type input "E-01 רמפה ניפוי ראשית"
click at [1220, 475] on input "radio" at bounding box center [1224, 479] width 9 height 9
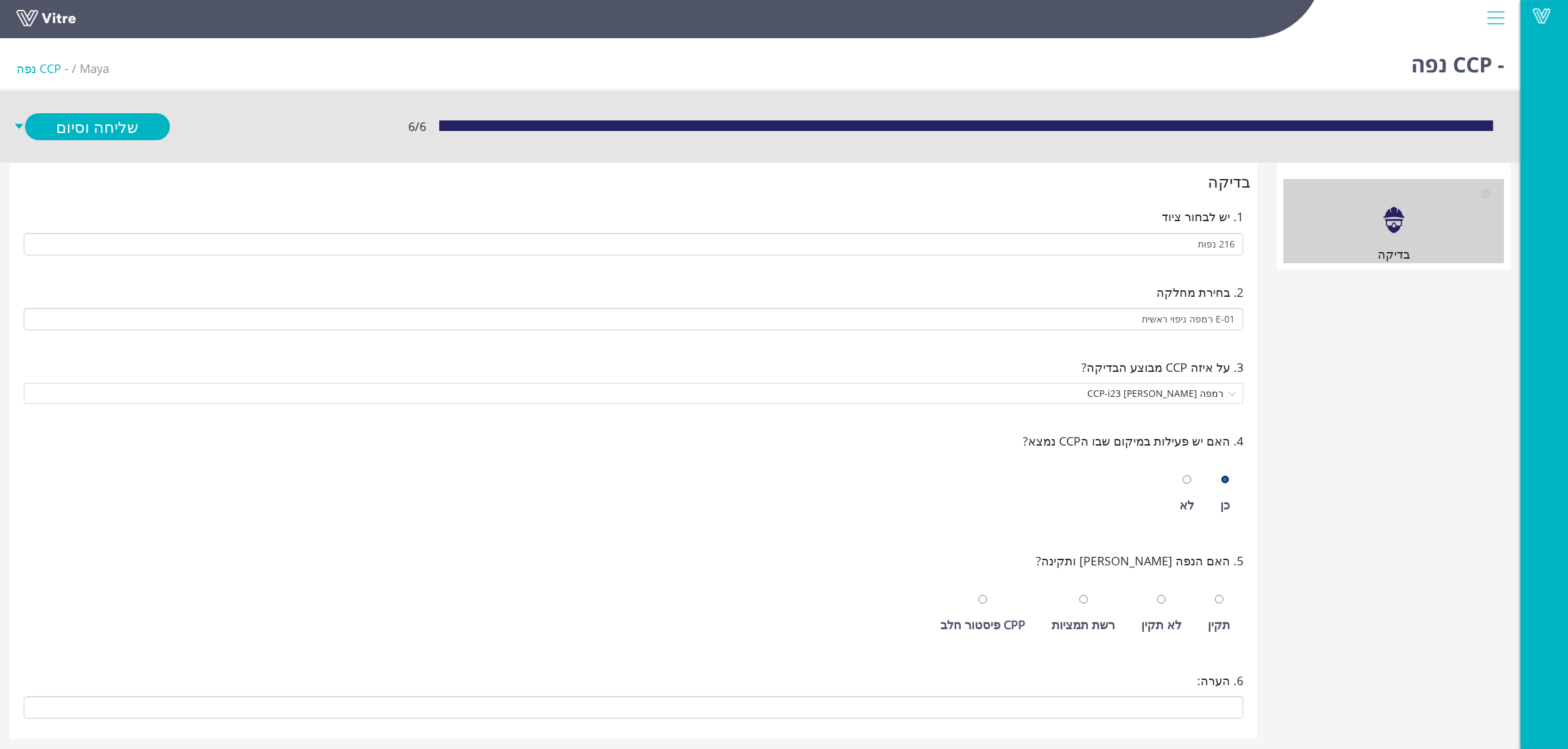
radio input "true"
click at [1215, 595] on input "radio" at bounding box center [1218, 598] width 9 height 9
radio input "true"
click at [132, 153] on link "שלח ופתח חדש" at bounding box center [98, 155] width 145 height 27
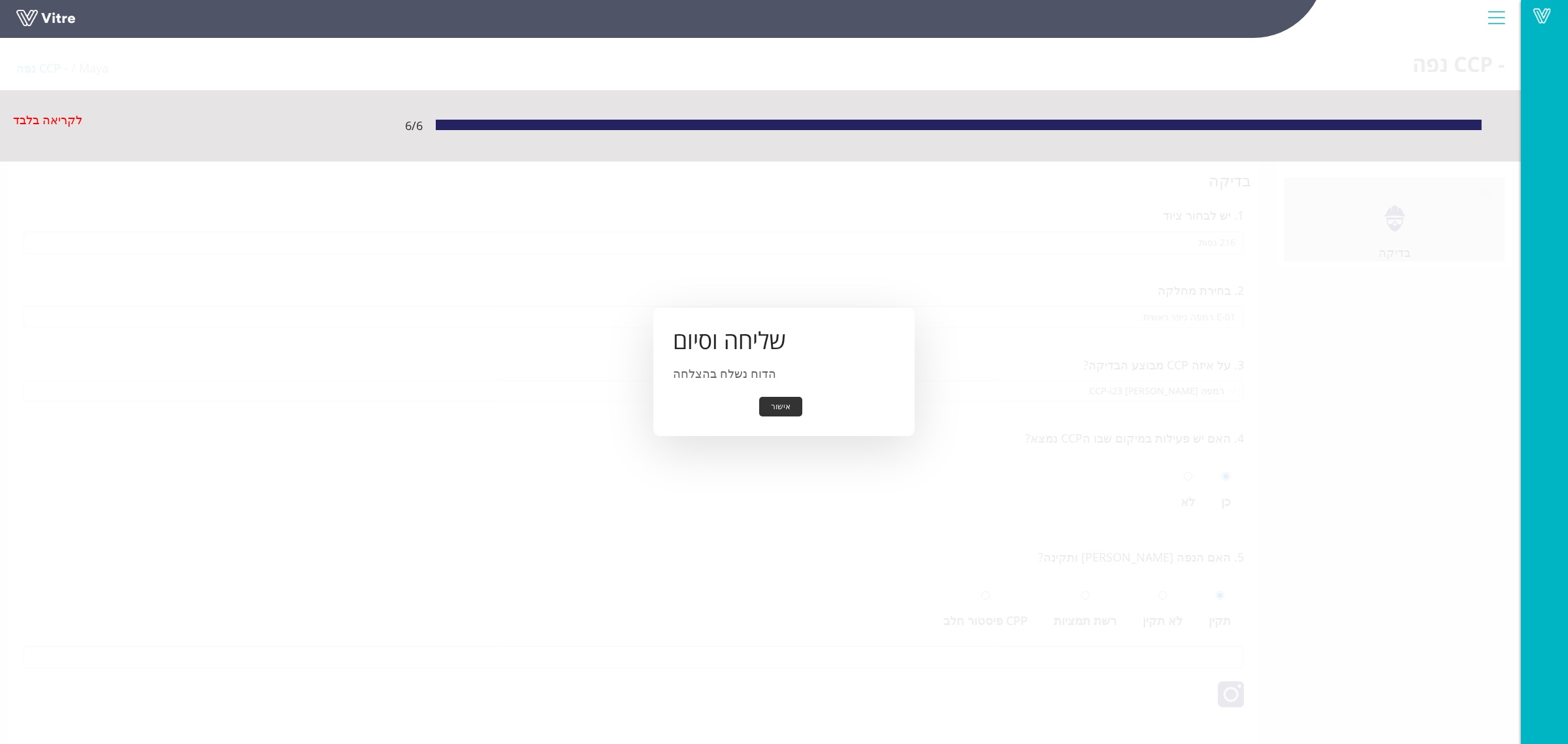
click at [770, 404] on button "אישור" at bounding box center [780, 407] width 43 height 20
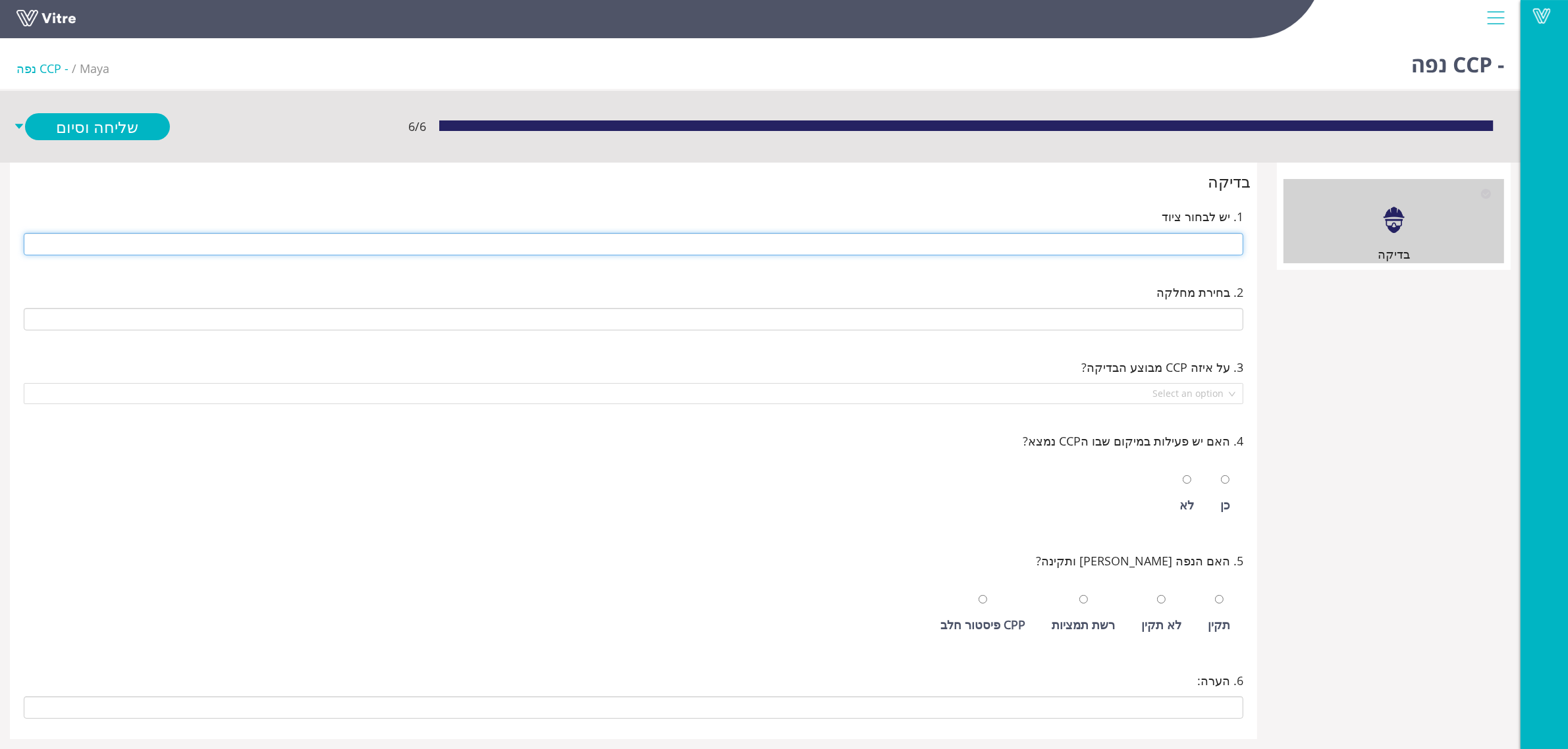
click at [1081, 240] on input "text" at bounding box center [633, 243] width 1219 height 22
type input "216 נפות"
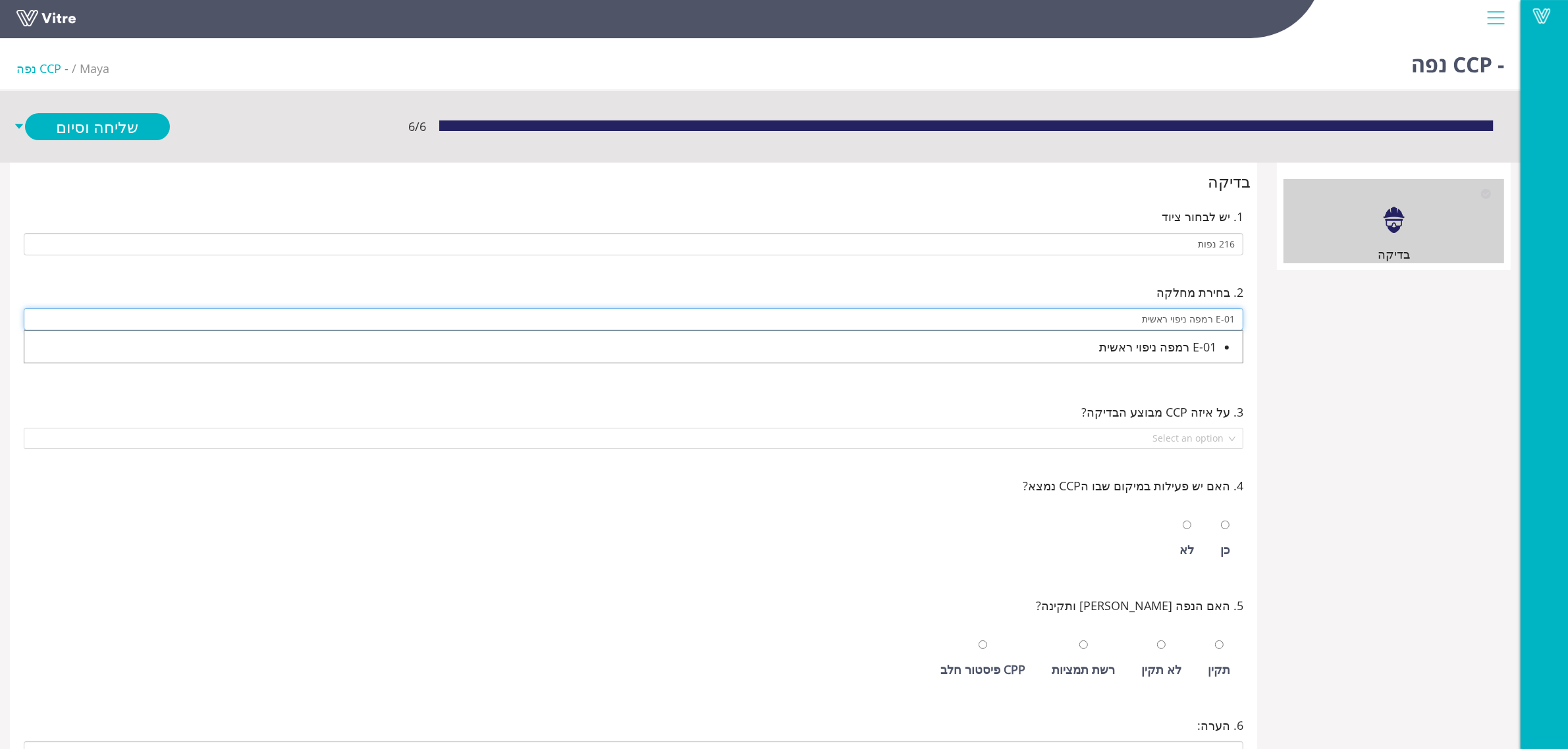
type input "E-01 רמפה ניפוי ראשית"
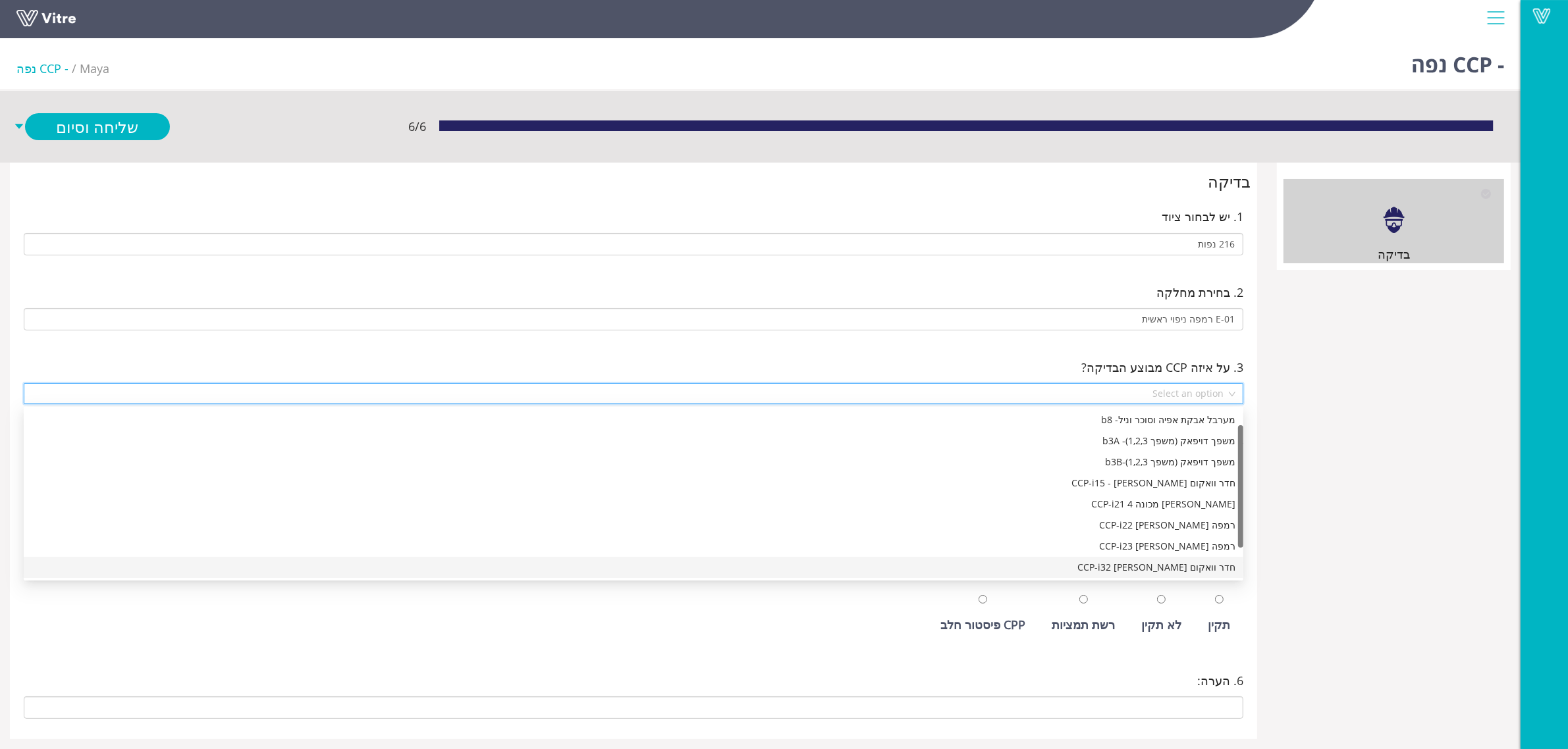
scroll to position [42, 0]
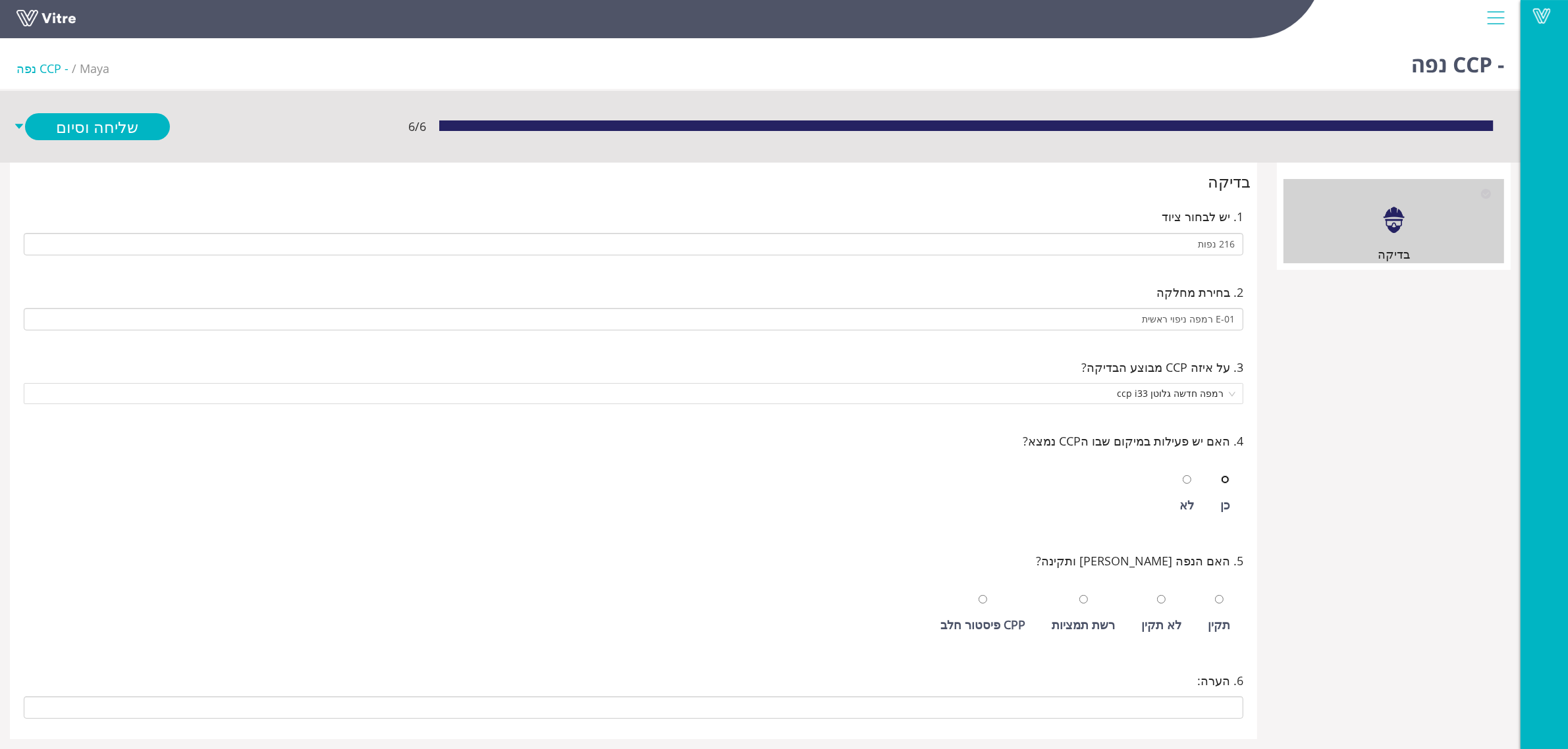
click at [1220, 475] on input "radio" at bounding box center [1224, 479] width 9 height 9
radio input "true"
click at [1215, 595] on input "radio" at bounding box center [1218, 598] width 9 height 9
radio input "true"
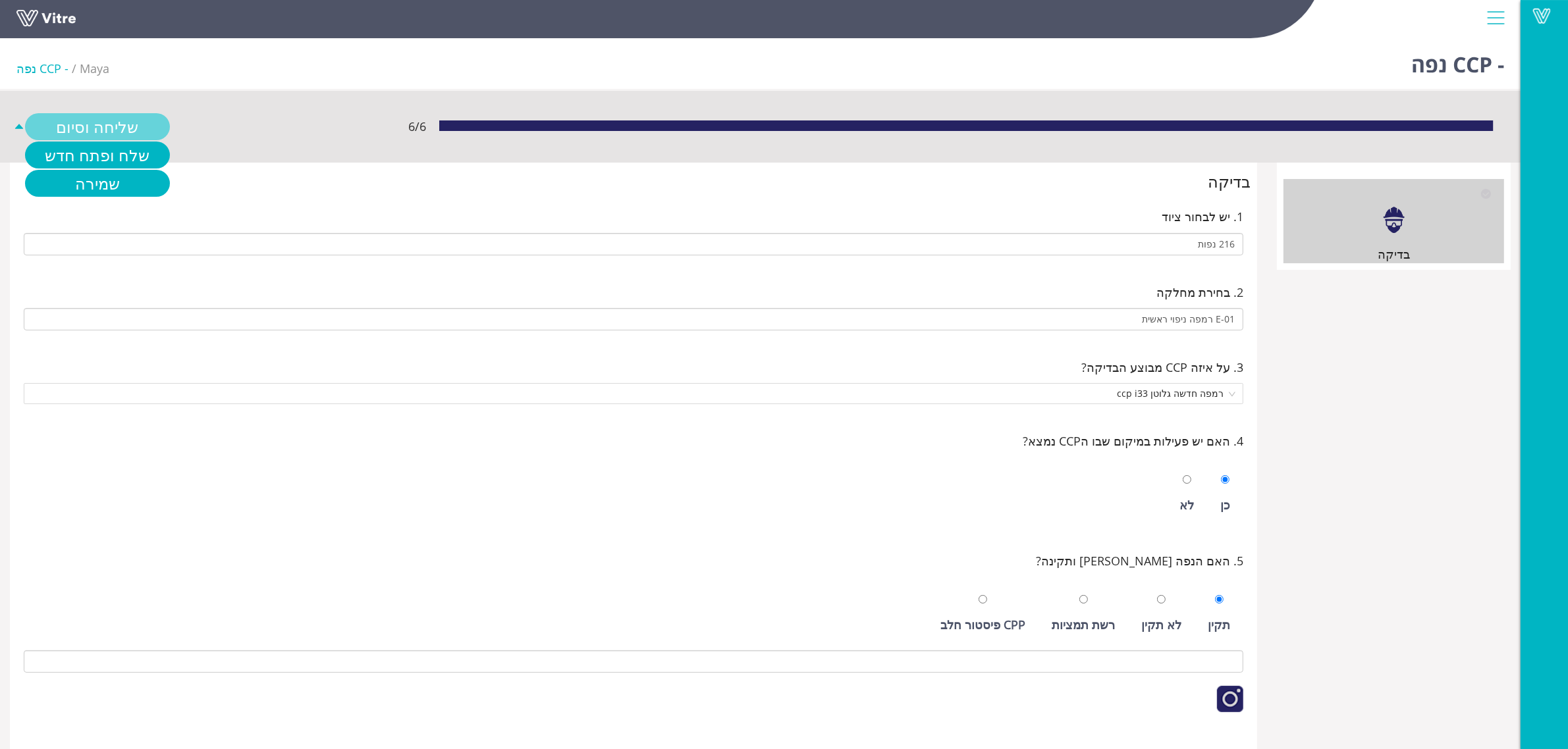
click at [119, 125] on link "שליחה וסיום" at bounding box center [98, 126] width 145 height 27
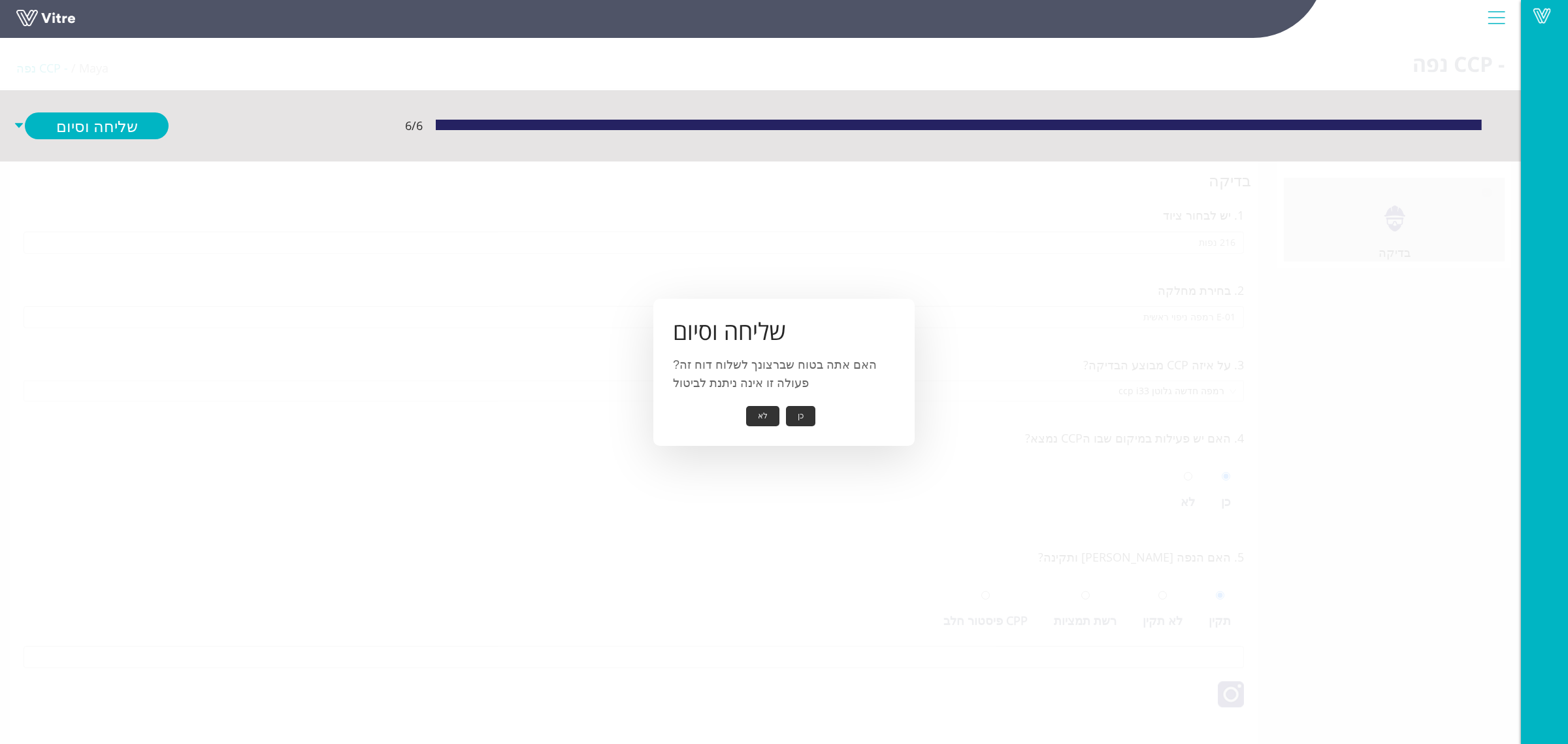
click at [801, 417] on button "כן" at bounding box center [800, 415] width 30 height 20
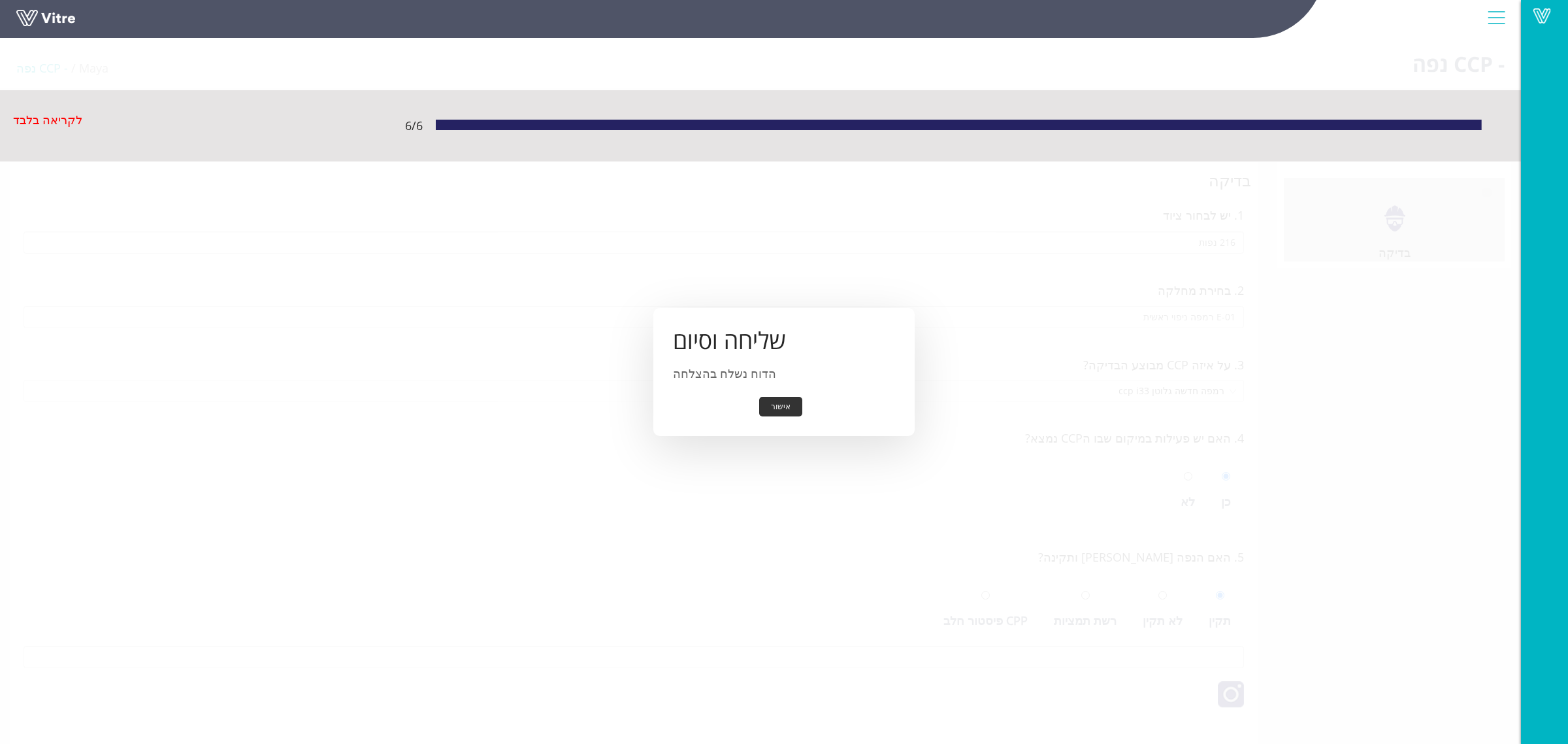
click at [783, 409] on button "אישור" at bounding box center [780, 407] width 43 height 20
